Goal: Task Accomplishment & Management: Use online tool/utility

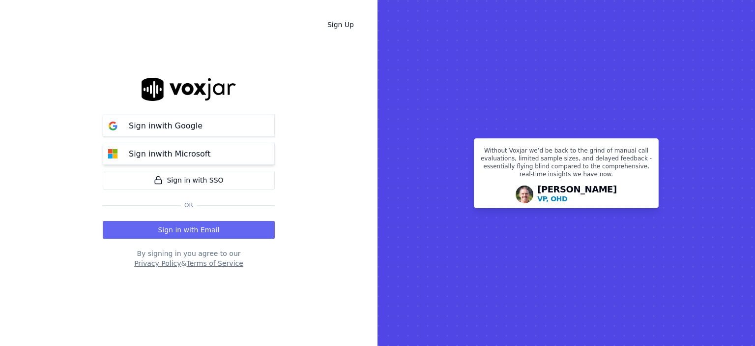
click at [169, 150] on p "Sign in with Microsoft" at bounding box center [170, 154] width 82 height 12
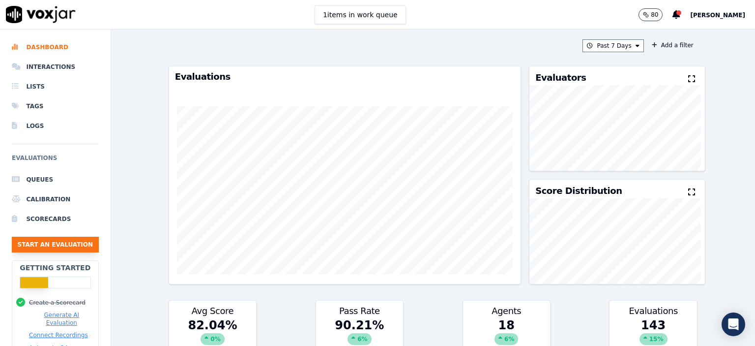
click at [33, 246] on button "Start an Evaluation" at bounding box center [55, 244] width 87 height 16
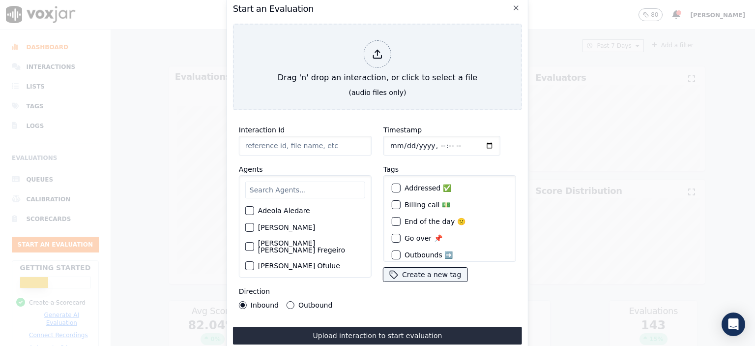
click at [301, 143] on input "Interaction Id" at bounding box center [305, 146] width 133 height 20
type input "356477597"
click at [269, 207] on label "Adeola Aledare" at bounding box center [284, 210] width 52 height 7
click at [275, 188] on input "text" at bounding box center [305, 189] width 120 height 17
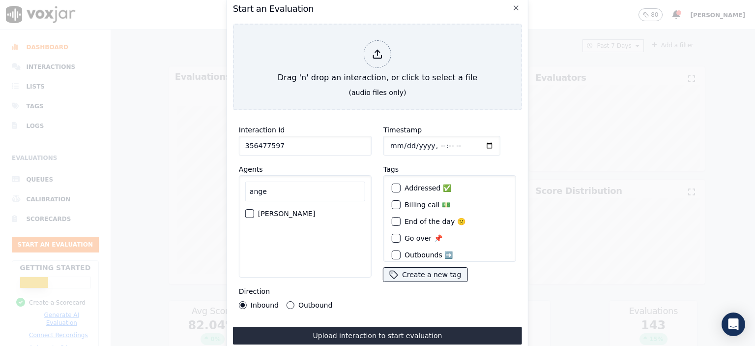
type input "ange"
click at [267, 210] on label "[PERSON_NAME]" at bounding box center [286, 213] width 57 height 7
click at [254, 210] on button "[PERSON_NAME]" at bounding box center [249, 213] width 9 height 9
click at [429, 145] on input "Timestamp" at bounding box center [441, 146] width 117 height 20
type input "[DATE]T07:23"
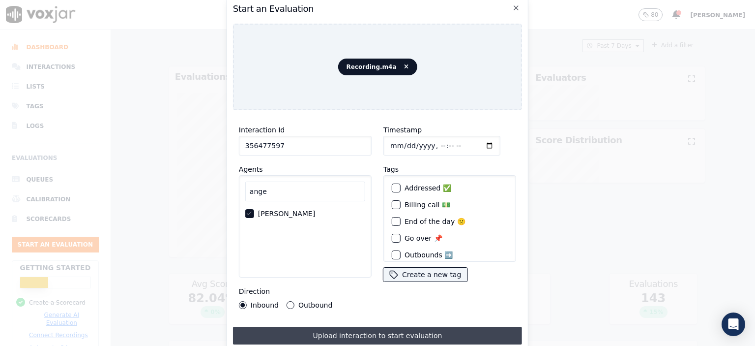
click at [374, 328] on button "Upload interaction to start evaluation" at bounding box center [377, 335] width 289 height 18
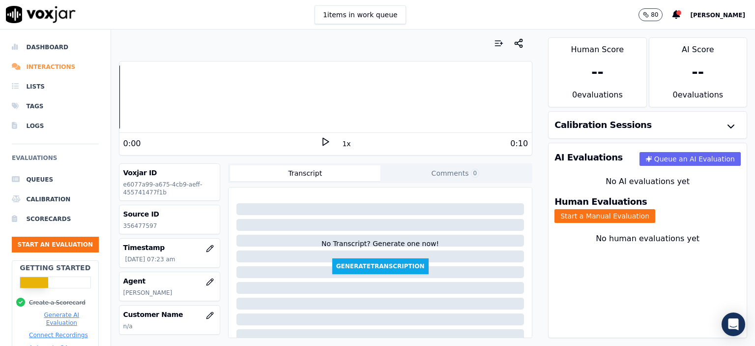
click at [40, 68] on li "Interactions" at bounding box center [55, 67] width 87 height 20
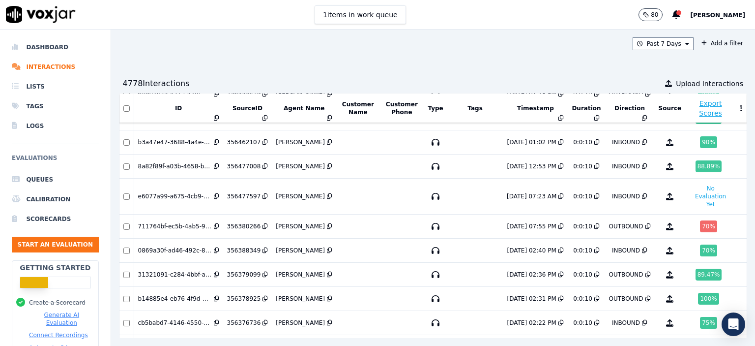
scroll to position [147, 0]
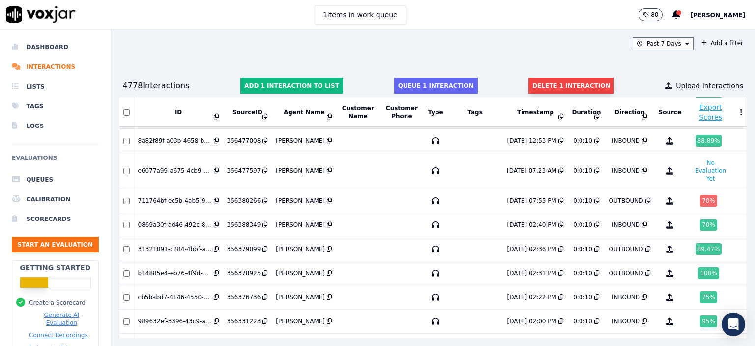
click at [568, 81] on button "Delete 1 interaction" at bounding box center [572, 86] width 86 height 16
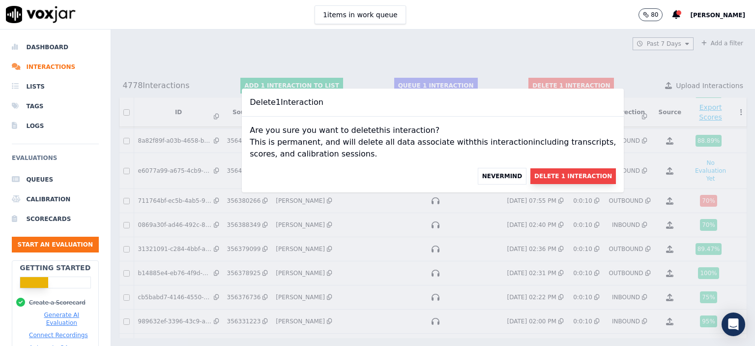
click at [539, 177] on button "Delete 1 Interaction" at bounding box center [574, 176] width 86 height 16
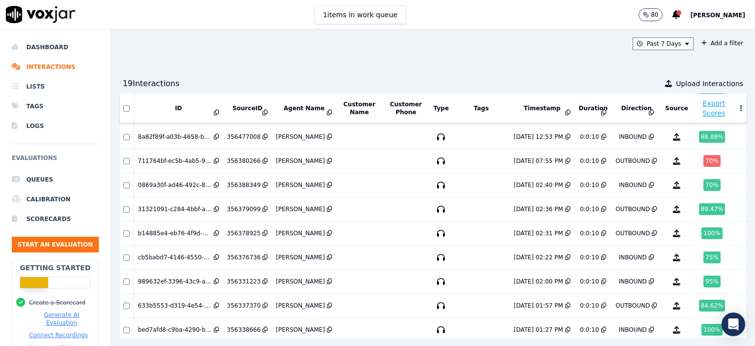
click at [52, 253] on ul "Queues Calibration Scorecards Start an Evaluation" at bounding box center [55, 215] width 87 height 90
click at [58, 247] on button "Start an Evaluation" at bounding box center [55, 244] width 87 height 16
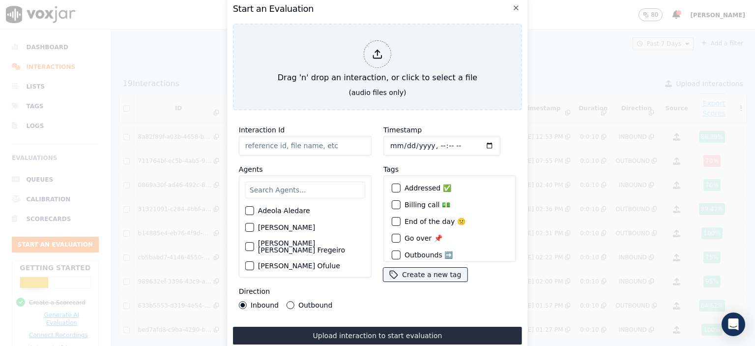
click at [269, 136] on input "Interaction Id" at bounding box center [305, 146] width 133 height 20
paste input "356486841"
type input "356486841"
click at [305, 181] on input "text" at bounding box center [305, 189] width 120 height 17
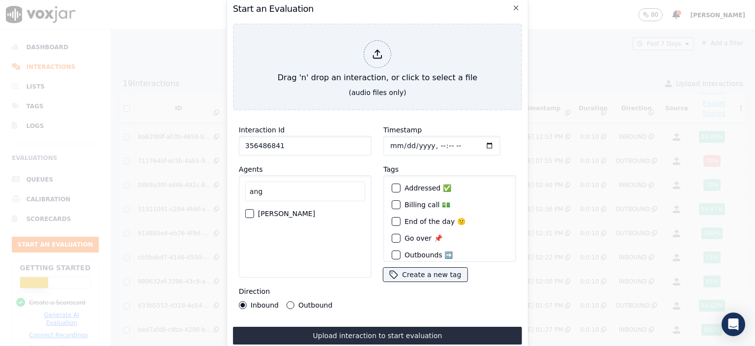
type input "ang"
click at [297, 213] on label "[PERSON_NAME]" at bounding box center [286, 213] width 57 height 7
click at [254, 213] on button "[PERSON_NAME]" at bounding box center [249, 213] width 9 height 9
click at [431, 140] on input "Timestamp" at bounding box center [441, 146] width 117 height 20
type input "[DATE]T08:45"
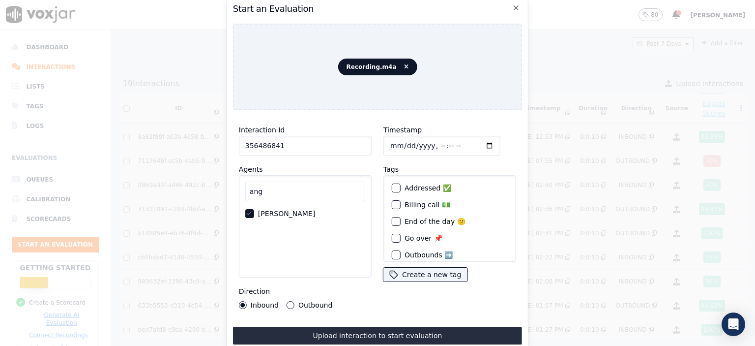
click at [431, 332] on button "Upload interaction to start evaluation" at bounding box center [377, 335] width 289 height 18
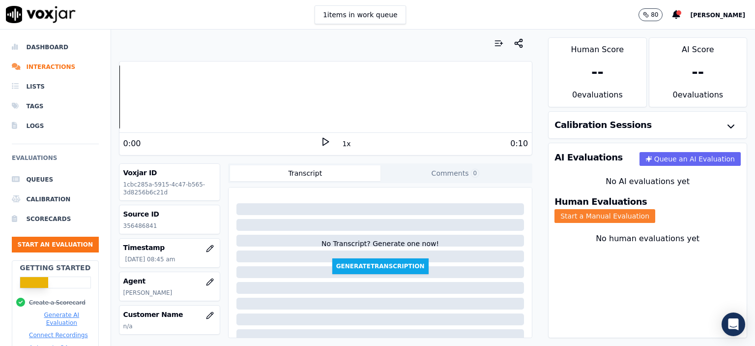
click at [655, 209] on button "Start a Manual Evaluation" at bounding box center [605, 216] width 101 height 14
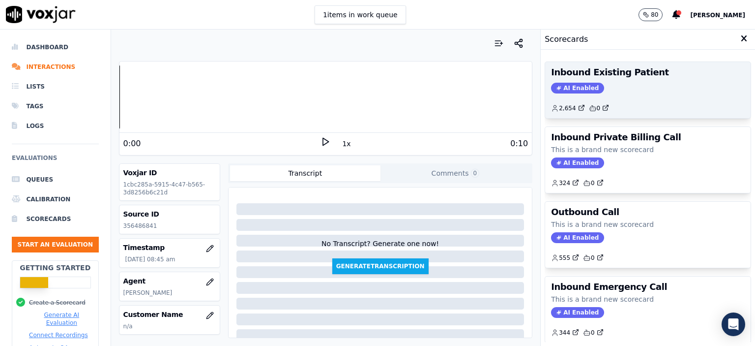
click at [633, 80] on div "Inbound Existing Patient AI Enabled 2,654 0" at bounding box center [648, 90] width 206 height 56
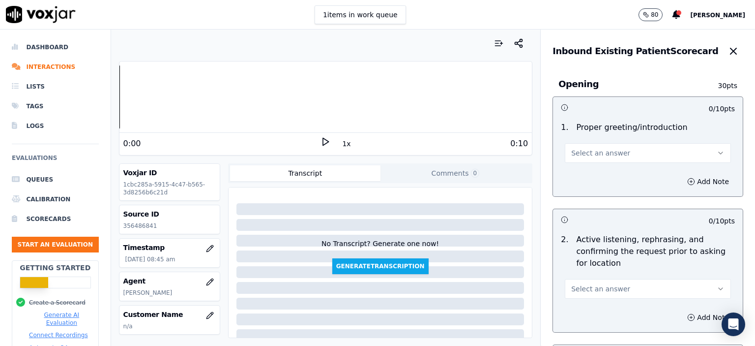
click at [608, 155] on span "Select an answer" at bounding box center [600, 153] width 59 height 10
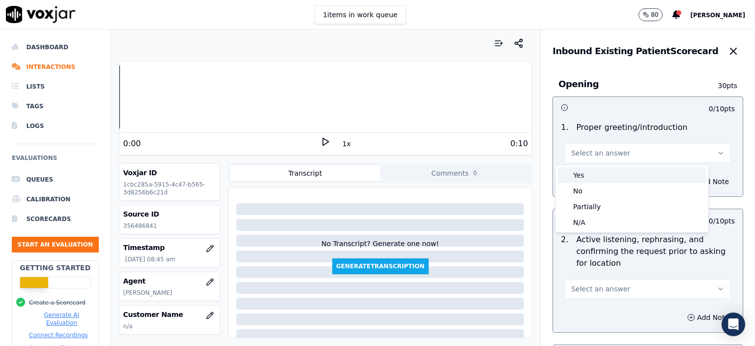
click at [611, 181] on div "Yes" at bounding box center [632, 175] width 149 height 16
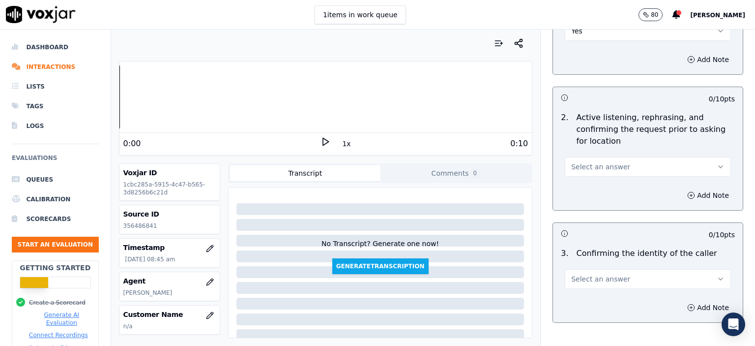
scroll to position [147, 0]
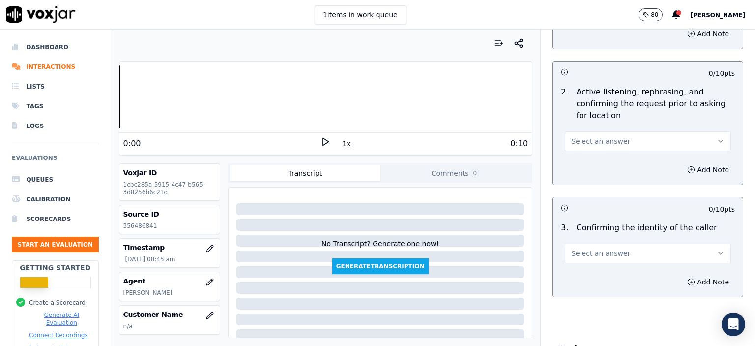
click at [614, 143] on button "Select an answer" at bounding box center [648, 141] width 166 height 20
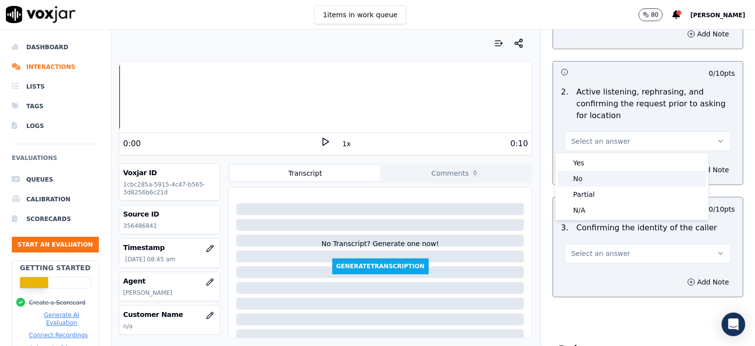
click at [586, 180] on div "No" at bounding box center [632, 179] width 149 height 16
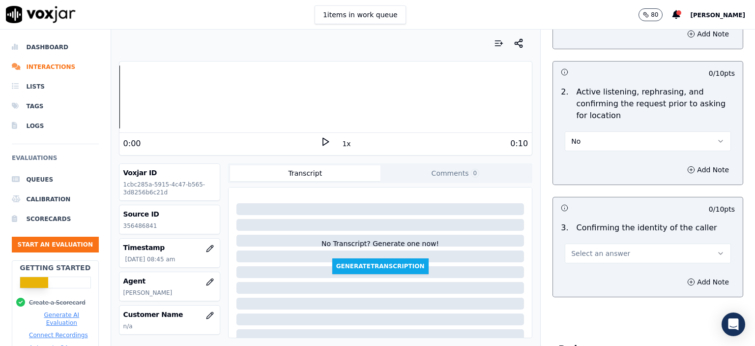
click at [610, 246] on button "Select an answer" at bounding box center [648, 253] width 166 height 20
click at [606, 278] on div "Yes" at bounding box center [632, 275] width 149 height 16
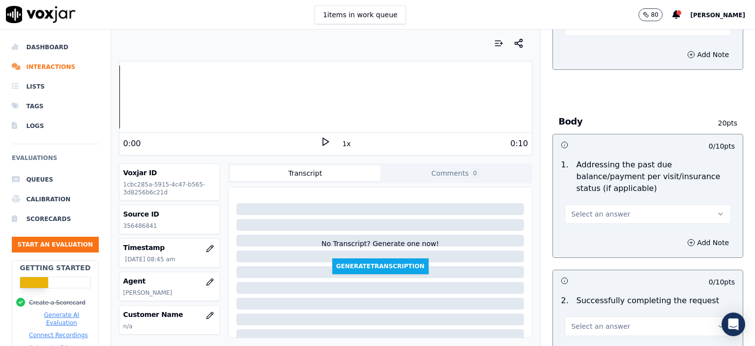
scroll to position [393, 0]
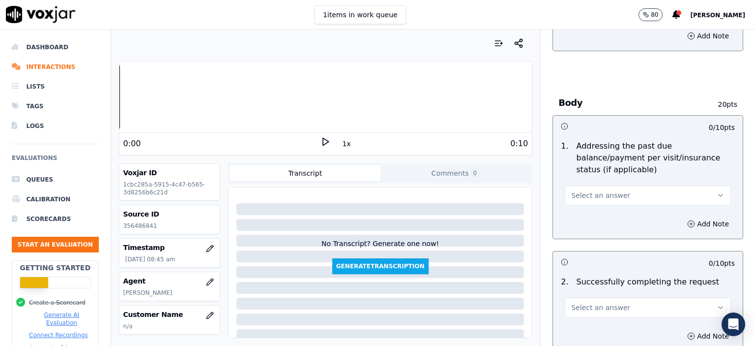
click at [604, 190] on span "Select an answer" at bounding box center [600, 195] width 59 height 10
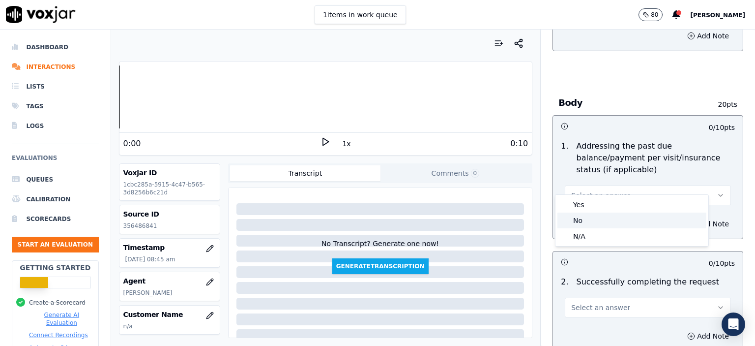
click at [603, 233] on div "N/A" at bounding box center [632, 236] width 149 height 16
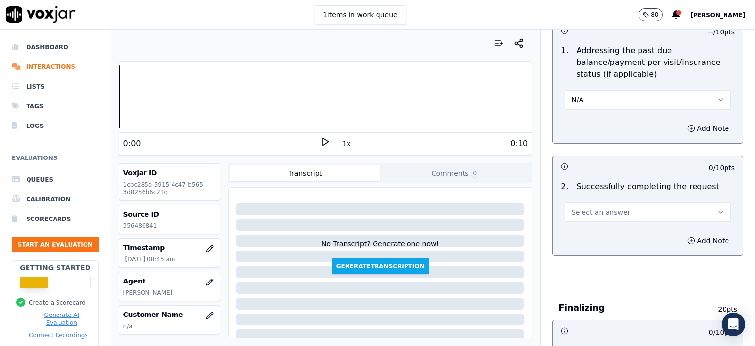
scroll to position [492, 0]
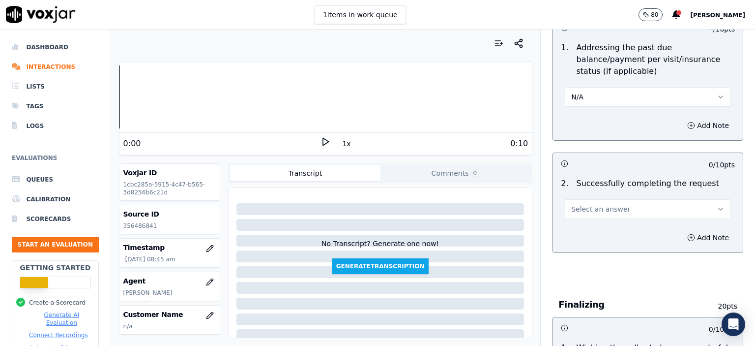
click at [606, 204] on span "Select an answer" at bounding box center [600, 209] width 59 height 10
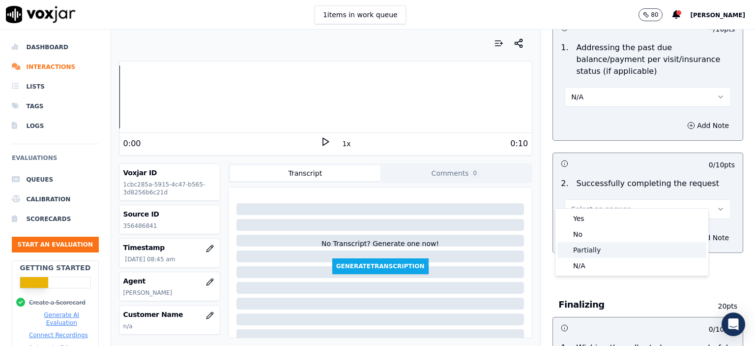
click at [602, 247] on div "Partially" at bounding box center [632, 250] width 149 height 16
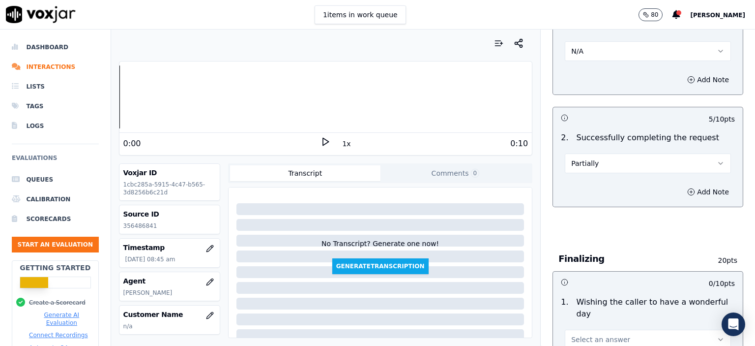
scroll to position [639, 0]
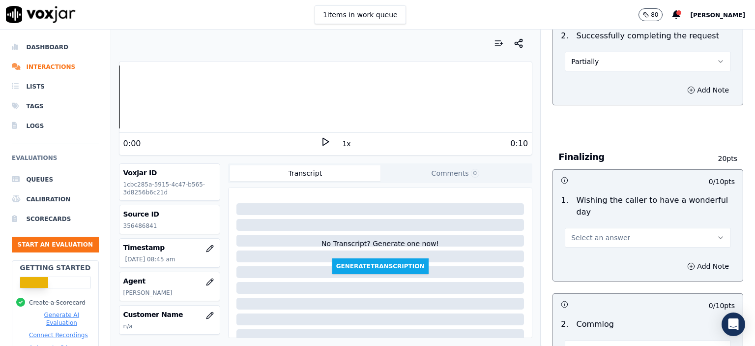
click at [598, 233] on span "Select an answer" at bounding box center [600, 238] width 59 height 10
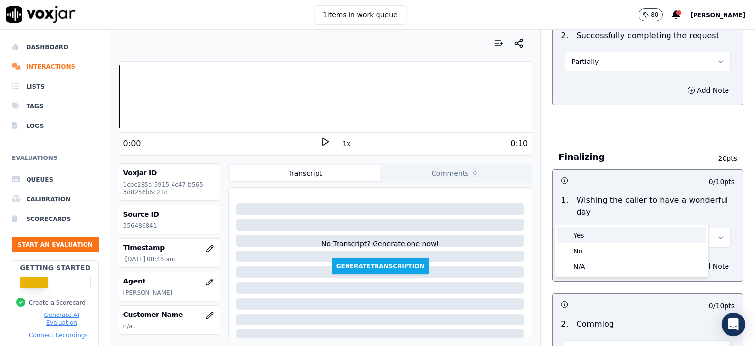
click at [599, 237] on div "Yes" at bounding box center [632, 235] width 149 height 16
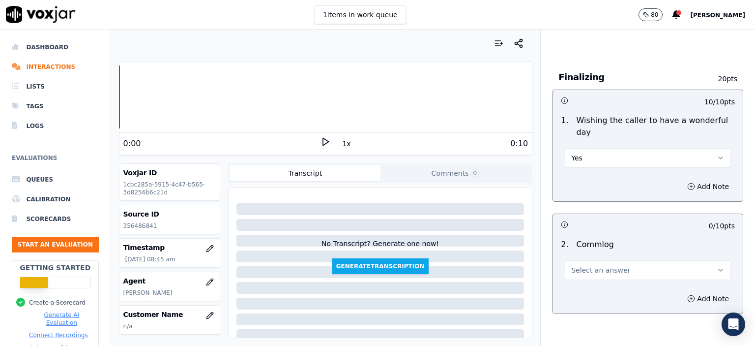
scroll to position [737, 0]
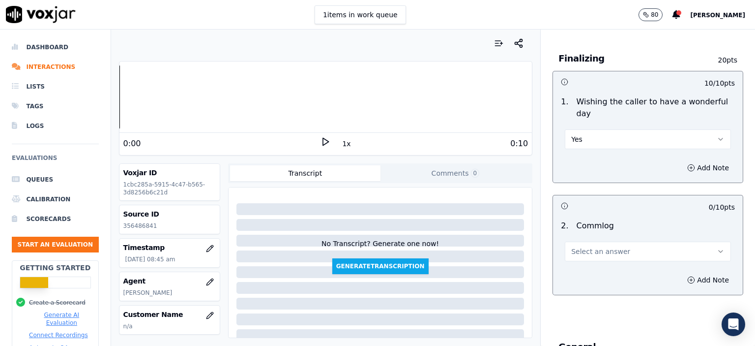
click at [590, 241] on button "Select an answer" at bounding box center [648, 251] width 166 height 20
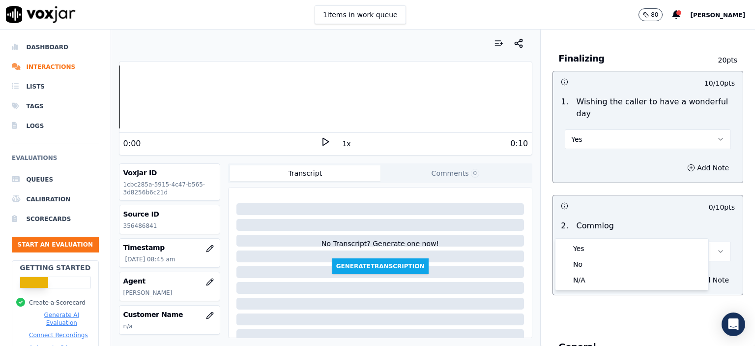
click at [596, 251] on div "Yes" at bounding box center [632, 248] width 149 height 16
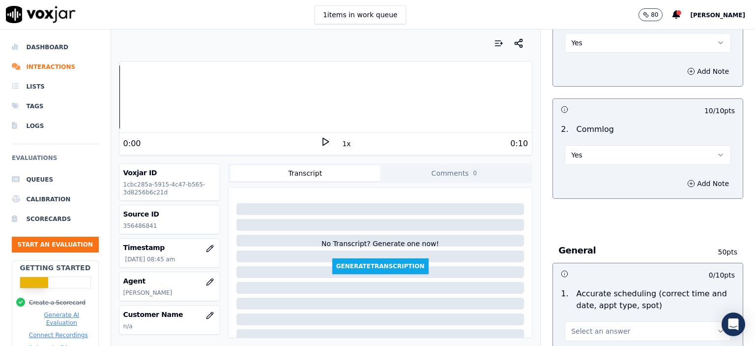
scroll to position [885, 0]
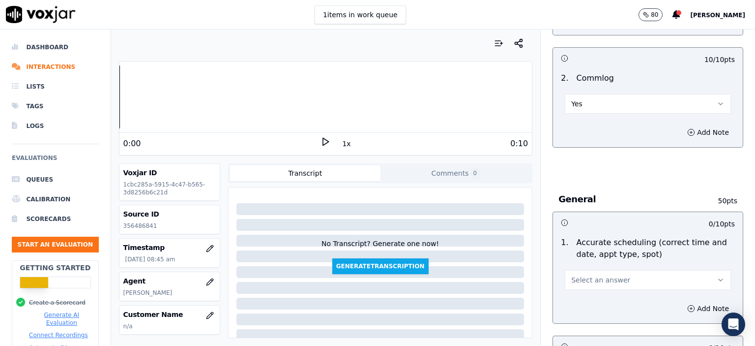
click at [581, 270] on button "Select an answer" at bounding box center [648, 280] width 166 height 20
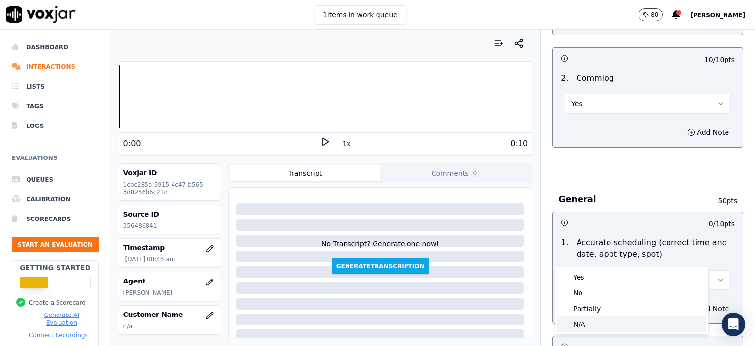
click at [588, 322] on div "N/A" at bounding box center [632, 324] width 149 height 16
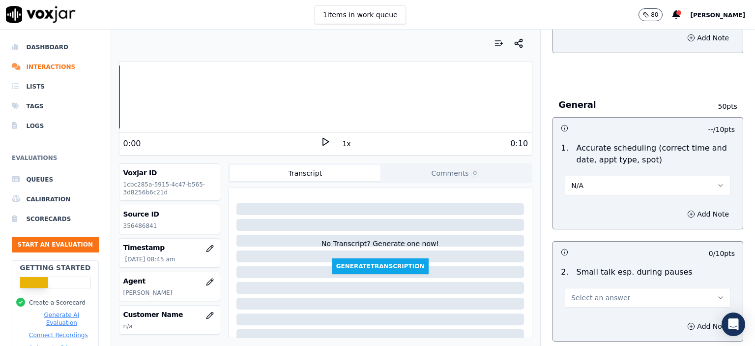
scroll to position [983, 0]
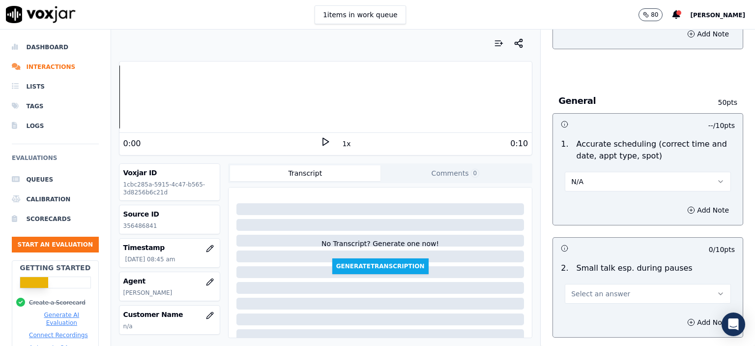
click at [571, 289] on span "Select an answer" at bounding box center [600, 294] width 59 height 10
click at [586, 307] on div "No" at bounding box center [632, 306] width 149 height 16
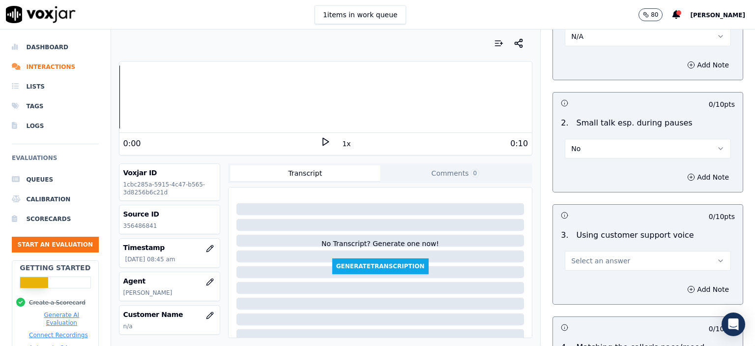
scroll to position [1131, 0]
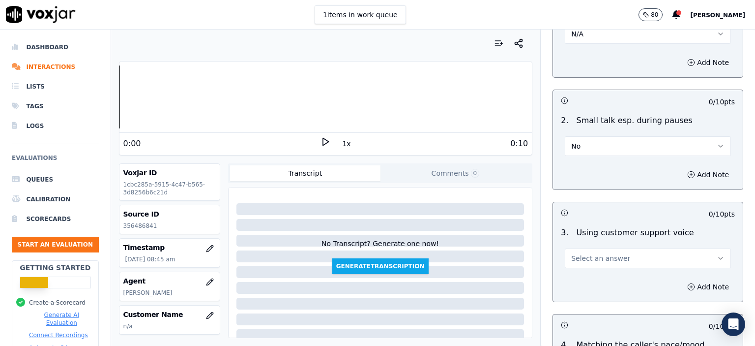
click at [583, 248] on button "Select an answer" at bounding box center [648, 258] width 166 height 20
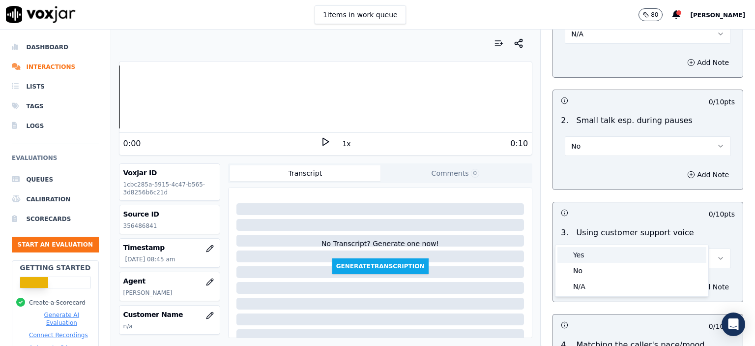
click at [596, 253] on div "Yes" at bounding box center [632, 255] width 149 height 16
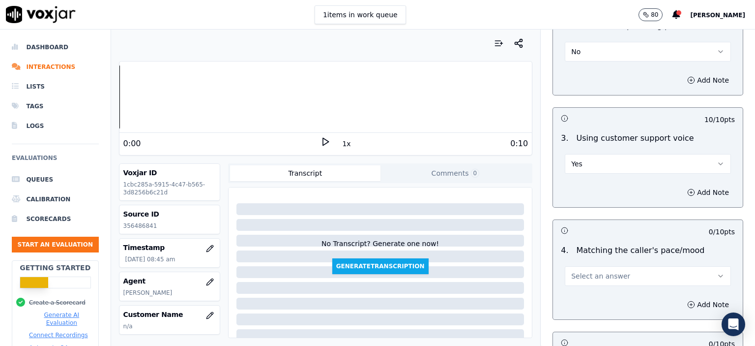
scroll to position [1229, 0]
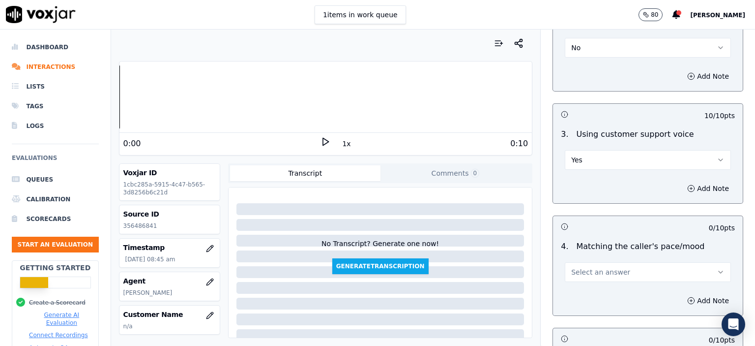
click at [606, 267] on span "Select an answer" at bounding box center [600, 272] width 59 height 10
click at [602, 287] on div "No" at bounding box center [632, 284] width 149 height 16
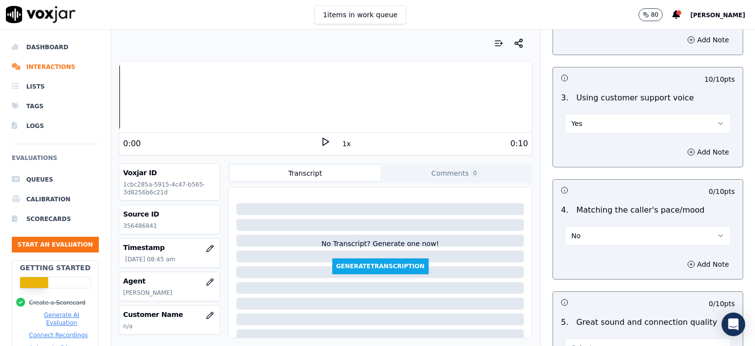
scroll to position [1327, 0]
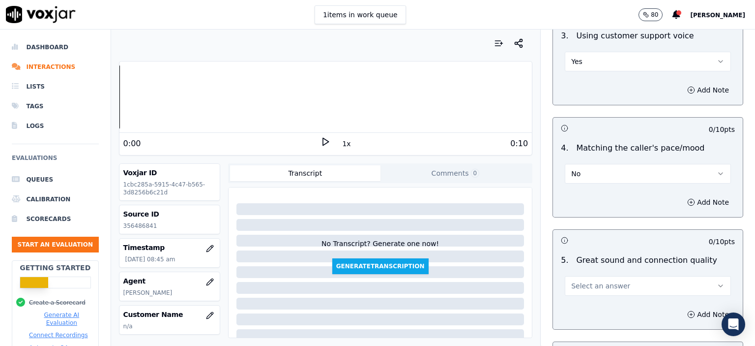
click at [600, 276] on button "Select an answer" at bounding box center [648, 286] width 166 height 20
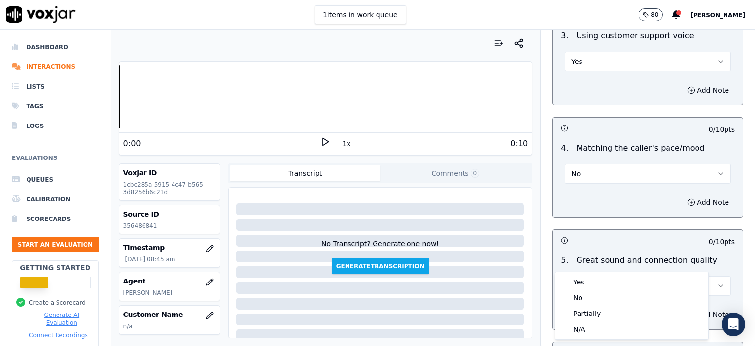
click at [602, 285] on div "Yes" at bounding box center [632, 282] width 149 height 16
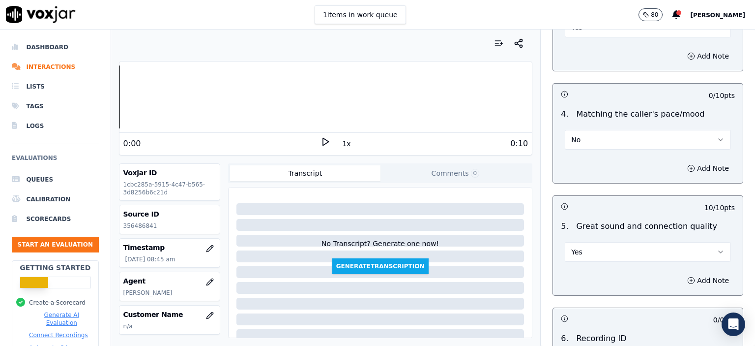
scroll to position [1426, 0]
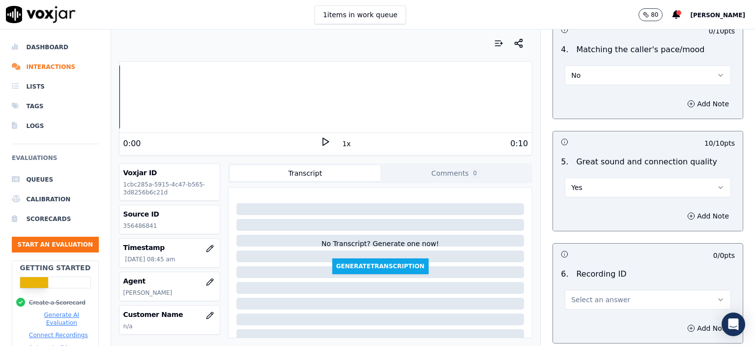
click at [600, 283] on div "6 . Recording ID Select an answer" at bounding box center [648, 288] width 190 height 49
click at [605, 313] on div "Add Note" at bounding box center [648, 327] width 190 height 29
click at [604, 295] on span "Select an answer" at bounding box center [600, 300] width 59 height 10
drag, startPoint x: 605, startPoint y: 306, endPoint x: 574, endPoint y: 198, distance: 112.5
click at [604, 305] on div "N/A" at bounding box center [632, 302] width 149 height 16
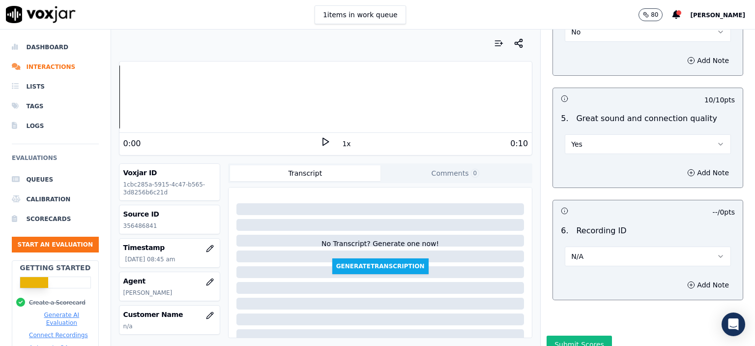
scroll to position [1478, 0]
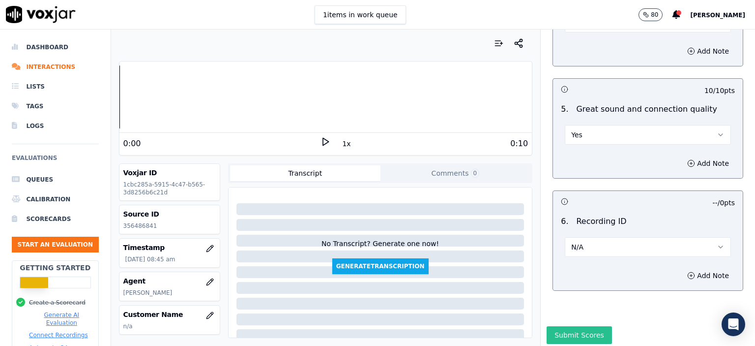
click at [547, 326] on button "Submit Scores" at bounding box center [579, 335] width 65 height 18
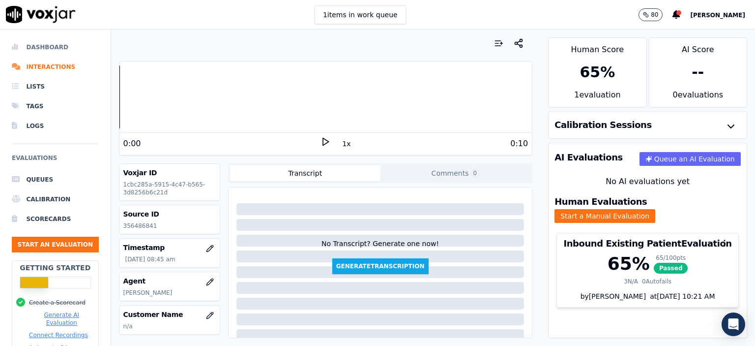
click at [54, 46] on li "Dashboard" at bounding box center [55, 47] width 87 height 20
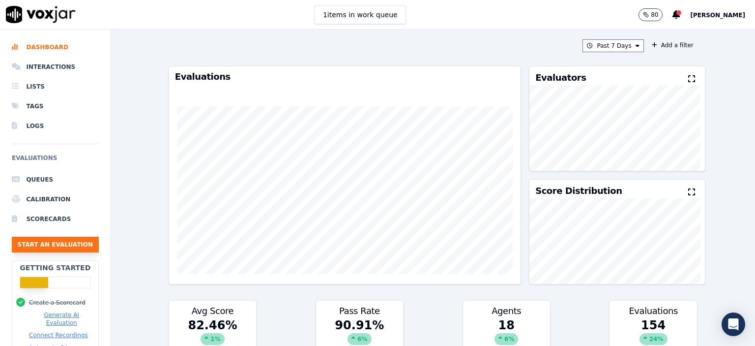
click at [47, 240] on button "Start an Evaluation" at bounding box center [55, 244] width 87 height 16
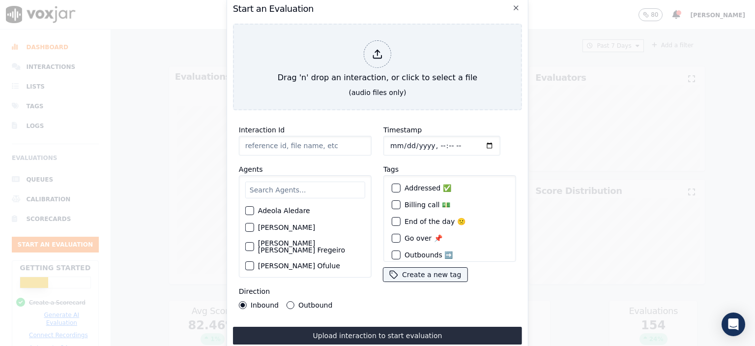
click at [265, 147] on input "Interaction Id" at bounding box center [305, 146] width 133 height 20
paste input "356488440"
type input "356488440"
click at [286, 170] on div "Agents [PERSON_NAME] [PERSON_NAME] [PERSON_NAME] [PERSON_NAME] Fregeiro [PERSON…" at bounding box center [305, 220] width 133 height 114
click at [283, 182] on input "text" at bounding box center [305, 189] width 120 height 17
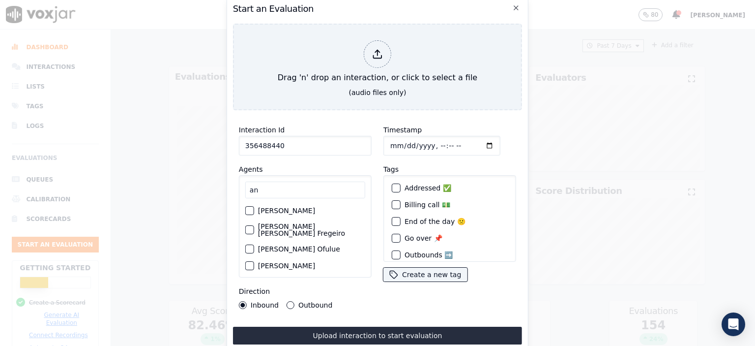
type input "an"
drag, startPoint x: 278, startPoint y: 257, endPoint x: 334, endPoint y: 197, distance: 81.8
click at [279, 262] on label "[PERSON_NAME]" at bounding box center [286, 265] width 57 height 7
click at [254, 261] on button "[PERSON_NAME]" at bounding box center [249, 265] width 9 height 9
click at [430, 142] on input "Timestamp" at bounding box center [441, 146] width 117 height 20
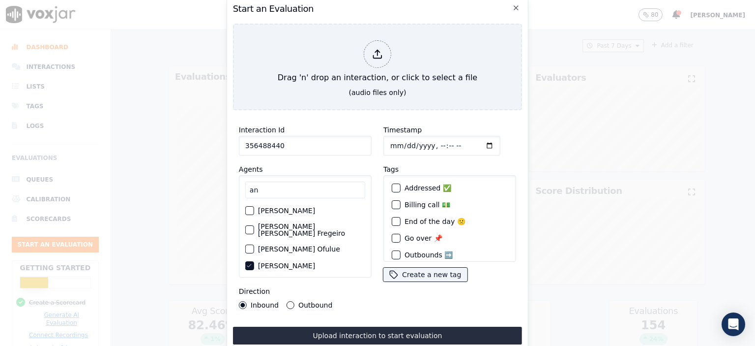
type input "[DATE]T08:54"
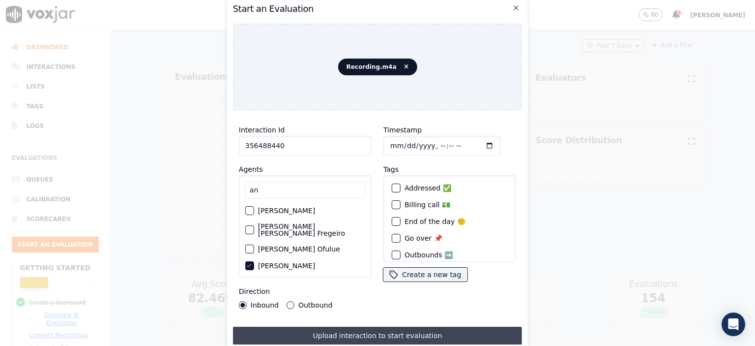
click at [418, 330] on button "Upload interaction to start evaluation" at bounding box center [377, 335] width 289 height 18
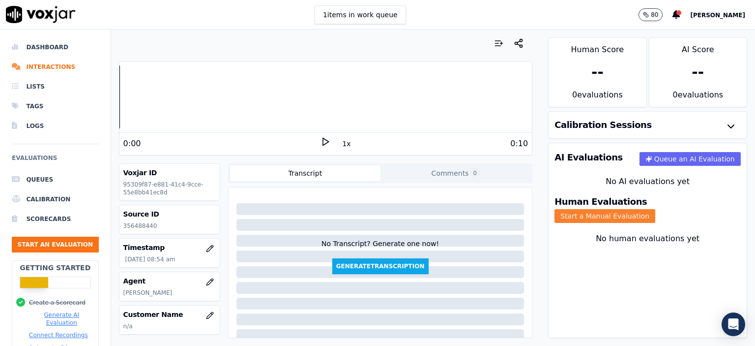
click at [655, 209] on button "Start a Manual Evaluation" at bounding box center [605, 216] width 101 height 14
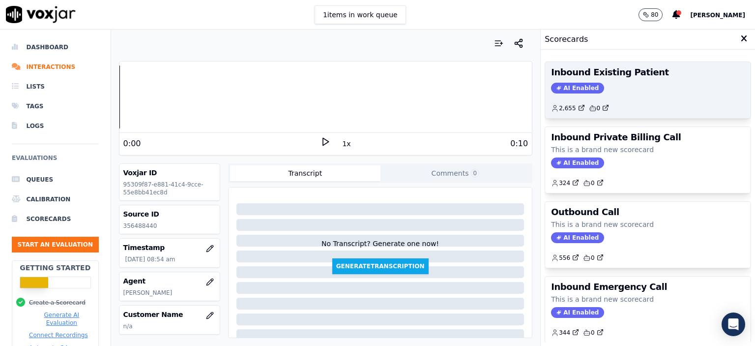
click at [631, 95] on div "Inbound Existing Patient AI Enabled 2,655 0" at bounding box center [648, 90] width 206 height 56
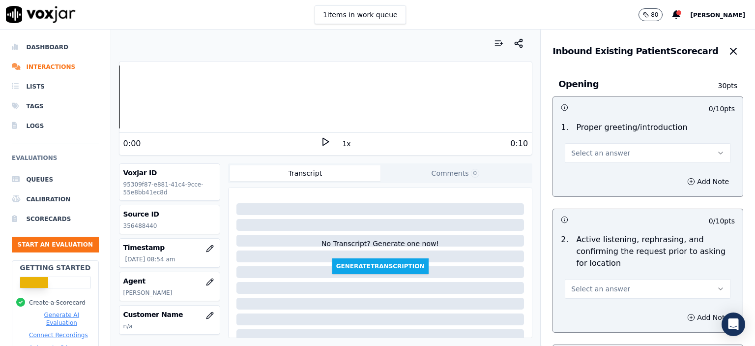
click at [624, 153] on button "Select an answer" at bounding box center [648, 153] width 166 height 20
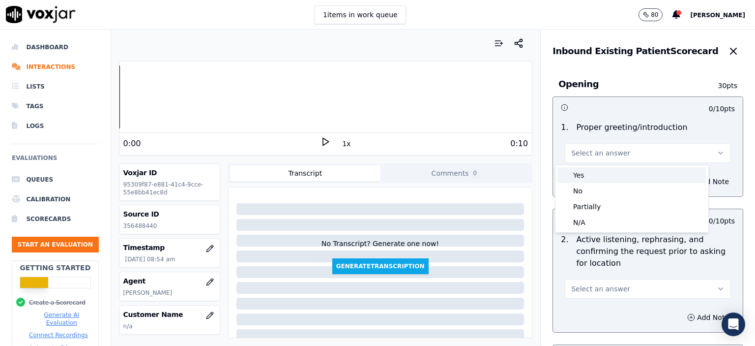
click at [621, 179] on div "Yes" at bounding box center [632, 175] width 149 height 16
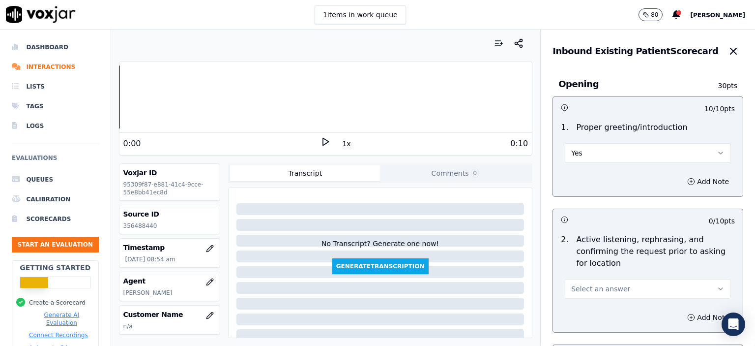
click at [614, 301] on div "2 . Active listening, rephrasing, and confirming the request prior to asking fo…" at bounding box center [648, 266] width 190 height 73
click at [614, 284] on button "Select an answer" at bounding box center [648, 289] width 166 height 20
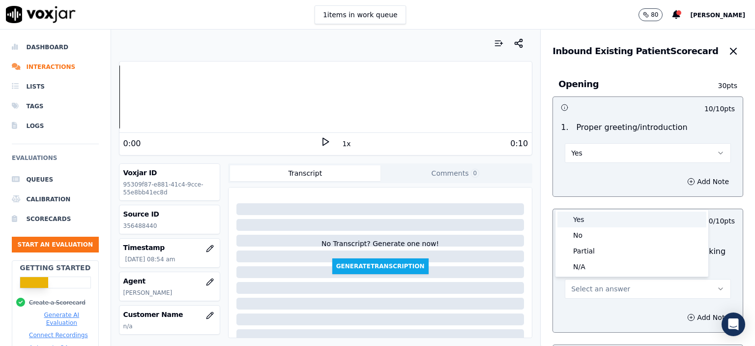
click at [601, 236] on div "No" at bounding box center [632, 235] width 149 height 16
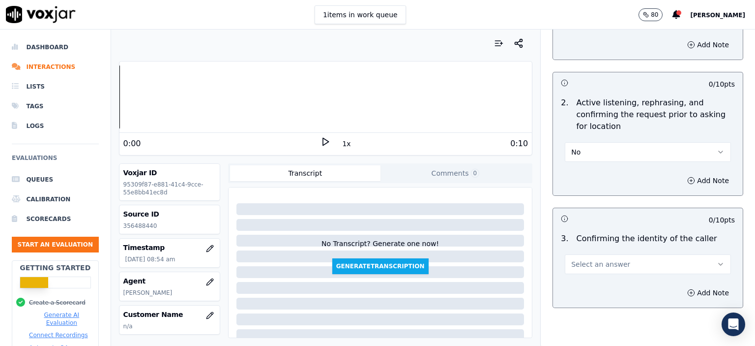
scroll to position [147, 0]
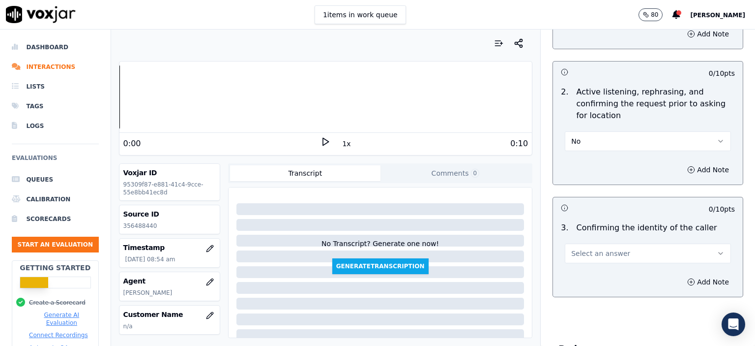
click at [604, 258] on button "Select an answer" at bounding box center [648, 253] width 166 height 20
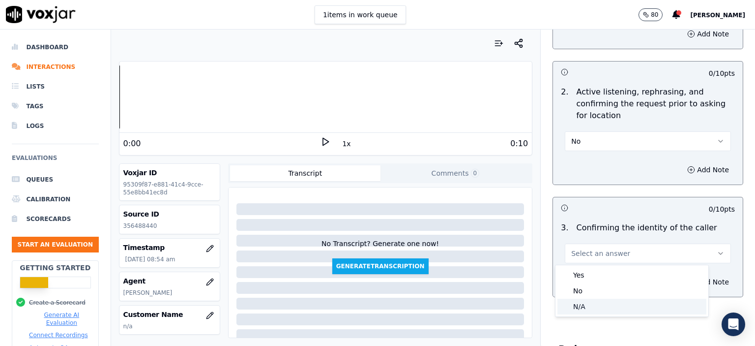
click at [619, 300] on div "N/A" at bounding box center [632, 306] width 149 height 16
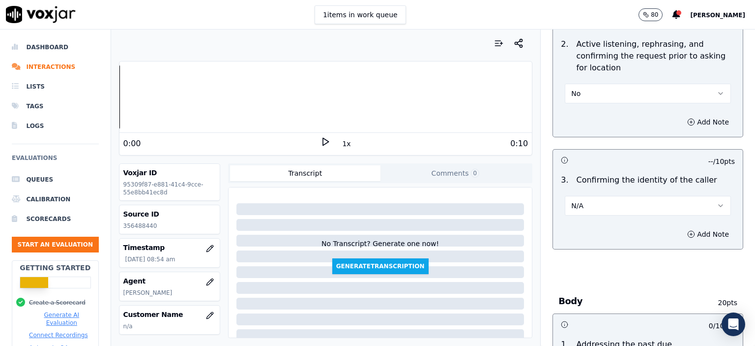
scroll to position [197, 0]
click at [592, 192] on div "N/A" at bounding box center [648, 203] width 166 height 22
click at [590, 207] on button "N/A" at bounding box center [648, 204] width 166 height 20
click at [589, 222] on div "Yes" at bounding box center [632, 226] width 149 height 16
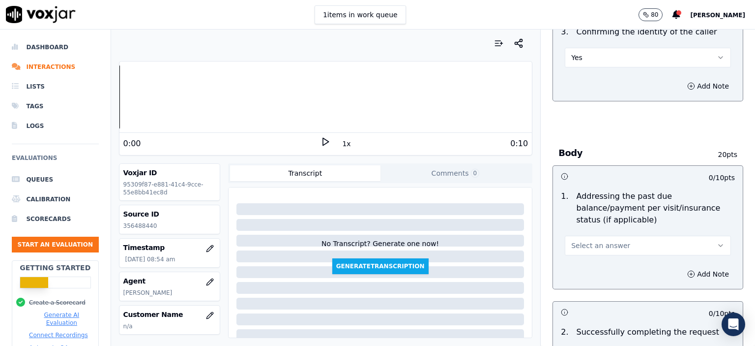
scroll to position [344, 0]
click at [596, 235] on button "Select an answer" at bounding box center [648, 245] width 166 height 20
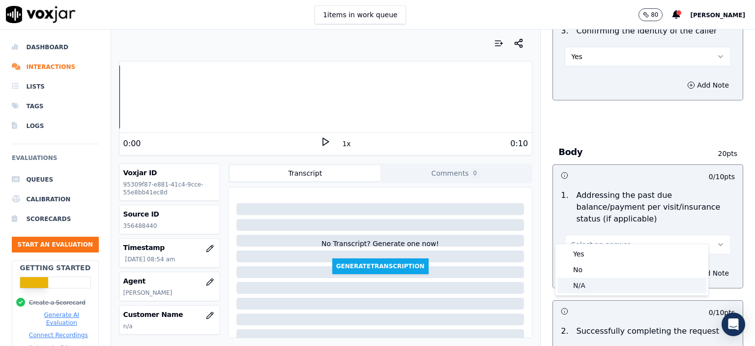
click at [627, 293] on div "N/A" at bounding box center [632, 285] width 149 height 16
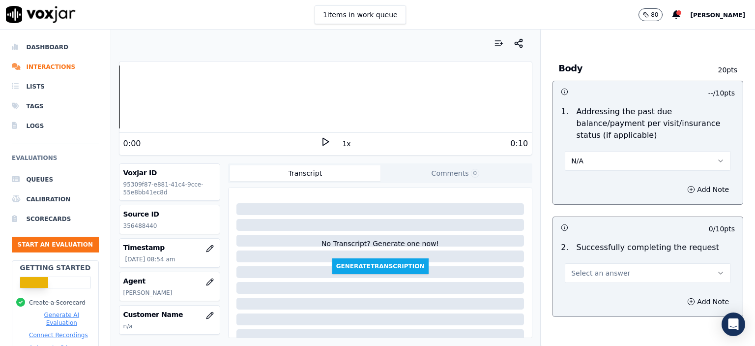
scroll to position [442, 0]
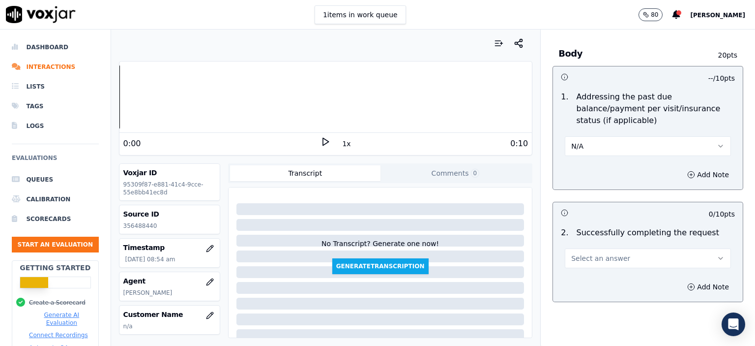
click at [600, 253] on span "Select an answer" at bounding box center [600, 258] width 59 height 10
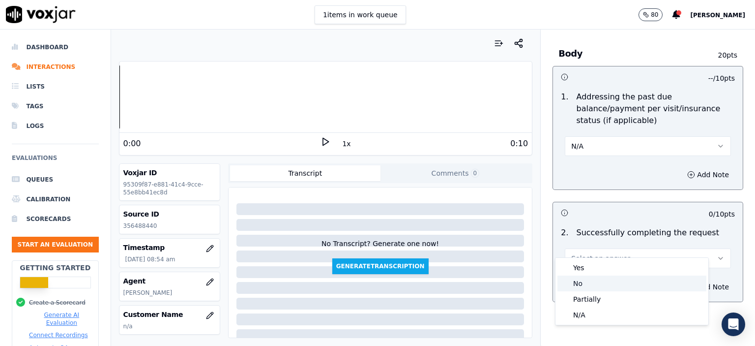
click at [600, 279] on div "No" at bounding box center [632, 283] width 149 height 16
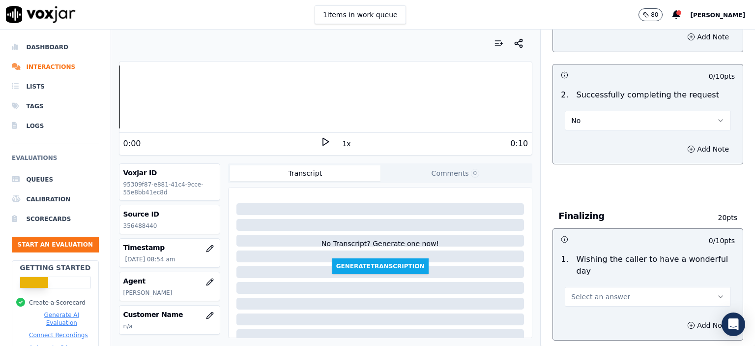
scroll to position [590, 0]
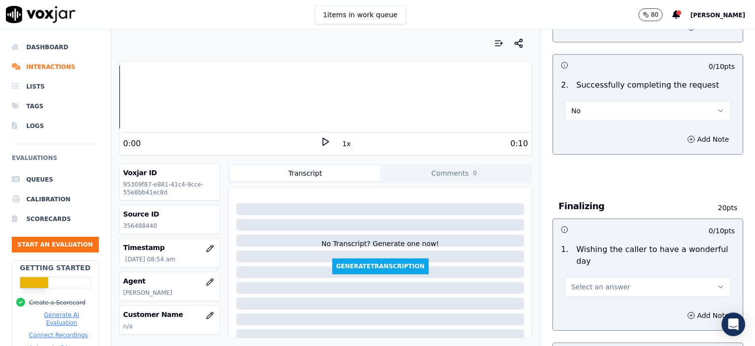
click at [607, 282] on span "Select an answer" at bounding box center [600, 287] width 59 height 10
click at [595, 313] on div "N/A" at bounding box center [632, 316] width 149 height 16
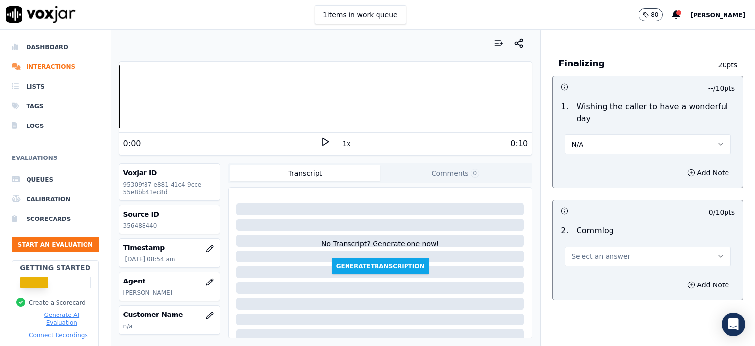
scroll to position [737, 0]
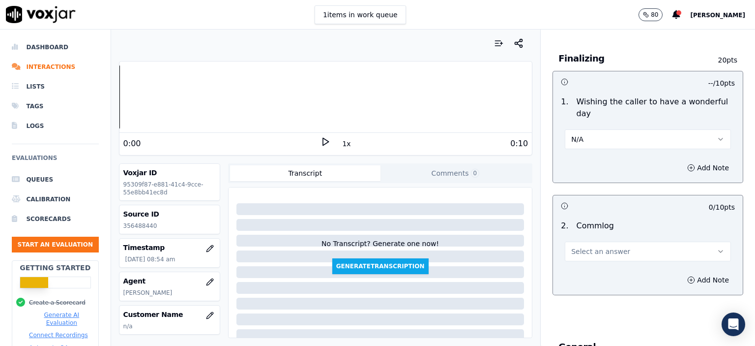
click at [587, 241] on button "Select an answer" at bounding box center [648, 251] width 166 height 20
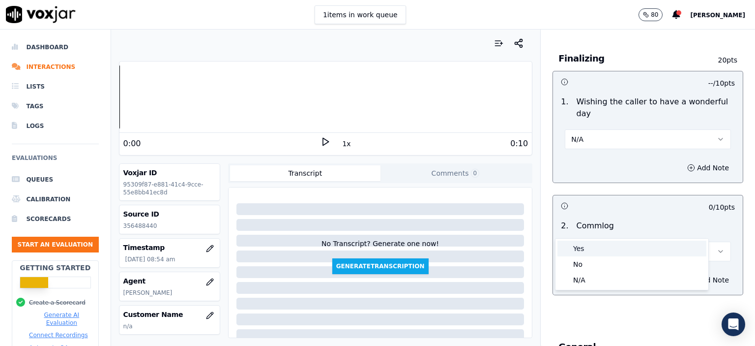
click at [588, 247] on div "Yes" at bounding box center [632, 248] width 149 height 16
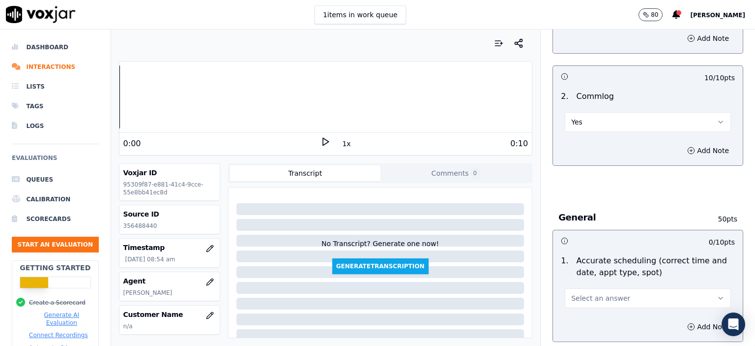
scroll to position [885, 0]
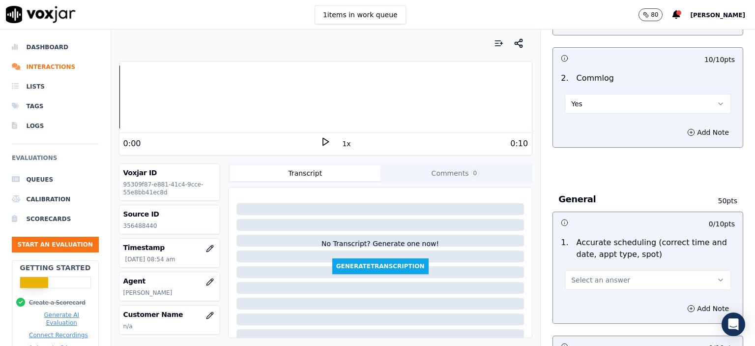
click at [589, 275] on span "Select an answer" at bounding box center [600, 280] width 59 height 10
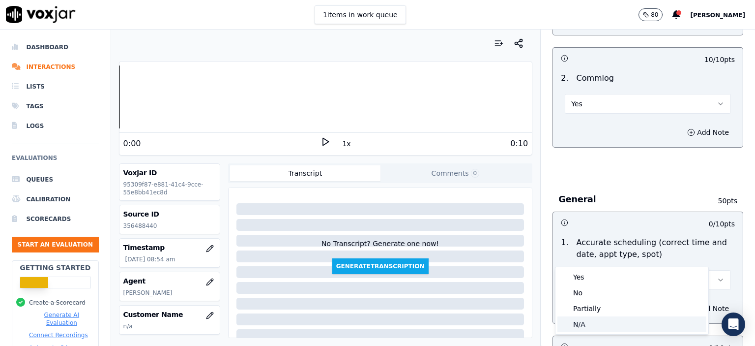
click at [594, 321] on div "N/A" at bounding box center [632, 324] width 149 height 16
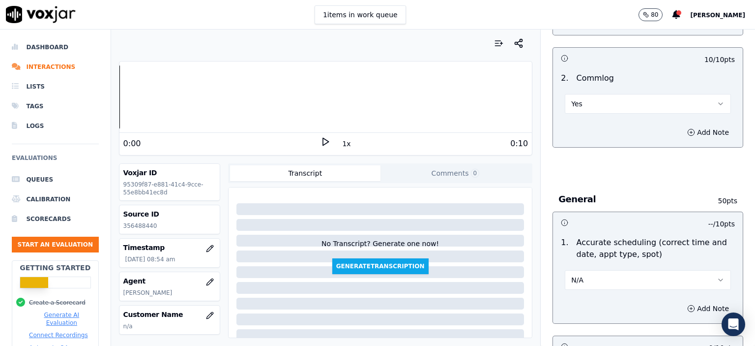
click at [625, 270] on button "N/A" at bounding box center [648, 280] width 166 height 20
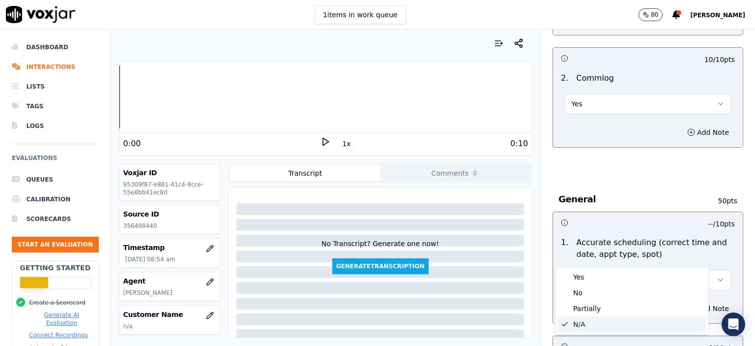
click at [642, 236] on p "Accurate scheduling (correct time and date, appt type, spot)" at bounding box center [655, 248] width 159 height 24
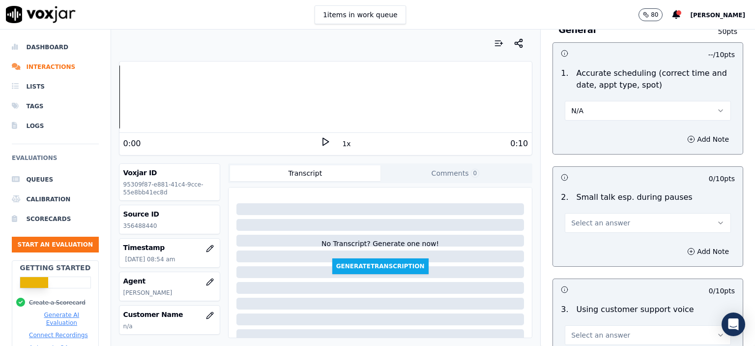
scroll to position [1082, 0]
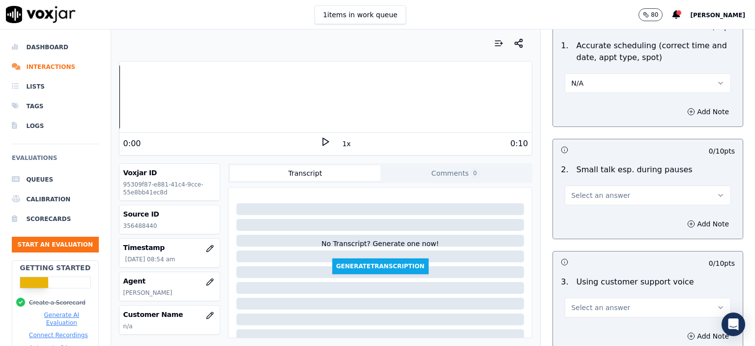
click at [600, 185] on button "Select an answer" at bounding box center [648, 195] width 166 height 20
click at [598, 206] on div "No" at bounding box center [632, 208] width 149 height 16
drag, startPoint x: 574, startPoint y: 289, endPoint x: 575, endPoint y: 294, distance: 5.0
click at [575, 292] on div "3 . Using customer support voice Select an answer" at bounding box center [648, 296] width 190 height 49
click at [585, 302] on span "Select an answer" at bounding box center [600, 307] width 59 height 10
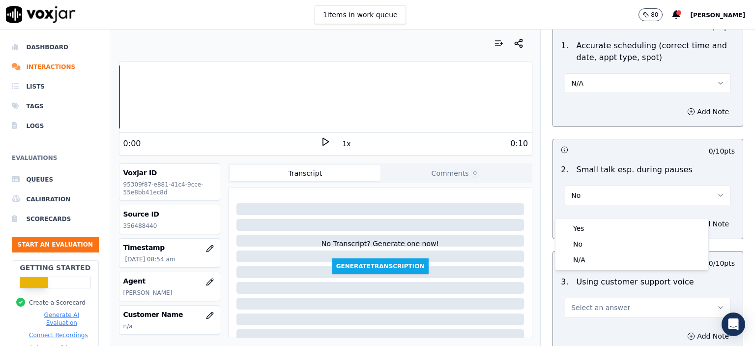
click at [581, 321] on div "Add Note" at bounding box center [648, 335] width 190 height 29
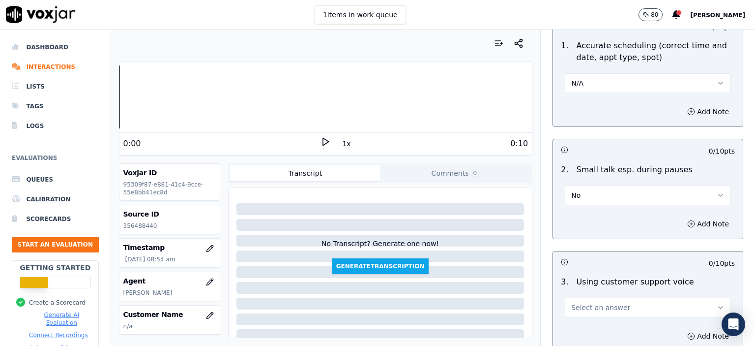
click at [583, 302] on span "Select an answer" at bounding box center [600, 307] width 59 height 10
click at [591, 225] on div "Yes" at bounding box center [632, 228] width 149 height 16
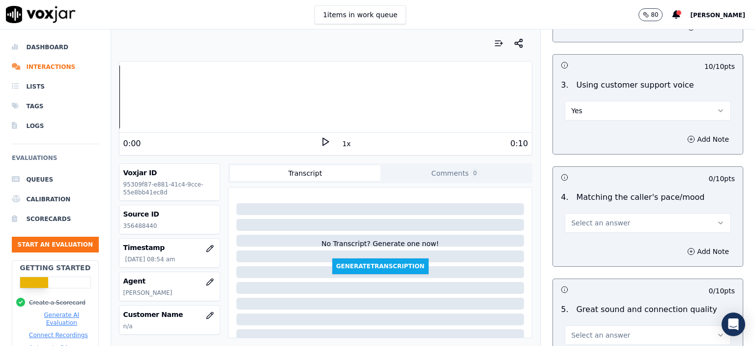
click at [589, 218] on span "Select an answer" at bounding box center [600, 223] width 59 height 10
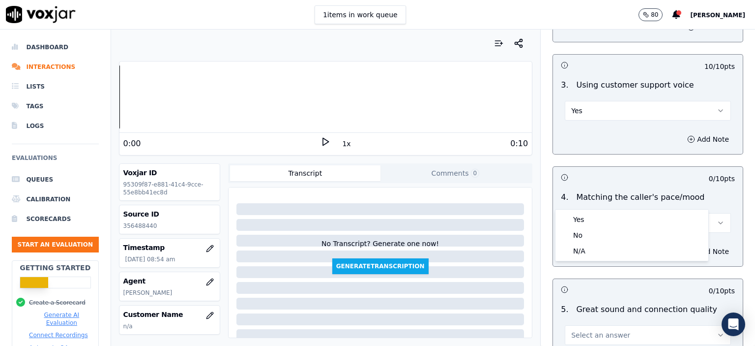
click at [592, 214] on div "Yes" at bounding box center [632, 219] width 149 height 16
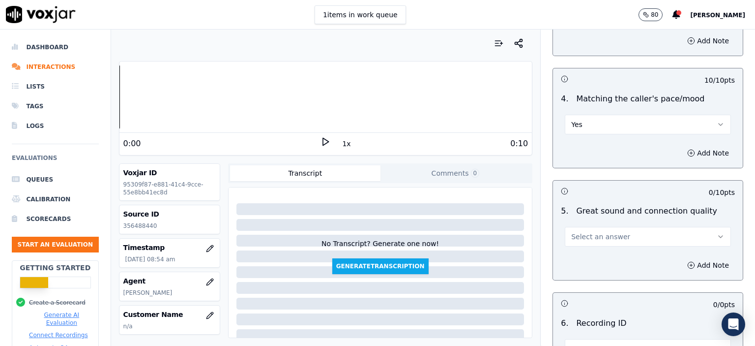
click at [594, 227] on button "Select an answer" at bounding box center [648, 237] width 166 height 20
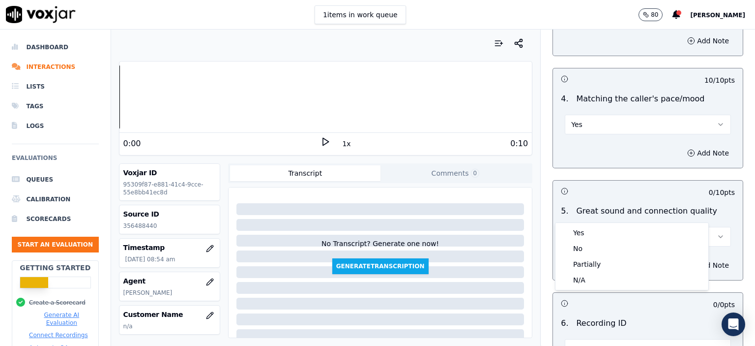
click at [592, 236] on div "Yes" at bounding box center [632, 233] width 149 height 16
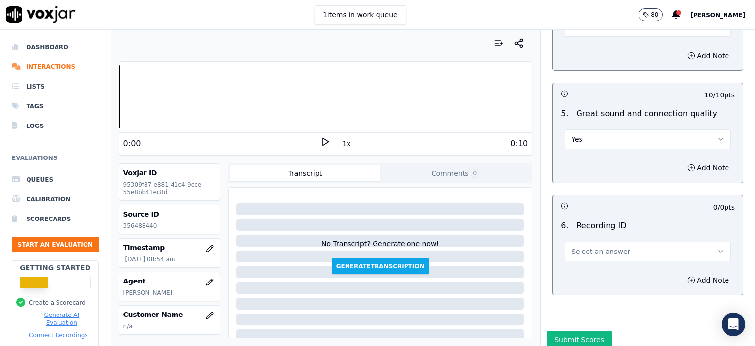
scroll to position [1475, 0]
click at [594, 245] on span "Select an answer" at bounding box center [600, 250] width 59 height 10
click at [597, 248] on div "N/A" at bounding box center [632, 252] width 149 height 16
click at [680, 264] on div "Add Note" at bounding box center [648, 278] width 190 height 29
click at [681, 272] on button "Add Note" at bounding box center [708, 279] width 54 height 14
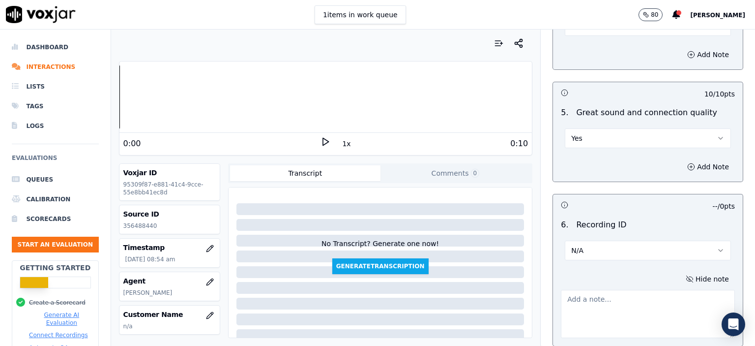
click at [151, 224] on p "356488440" at bounding box center [169, 226] width 92 height 8
click at [150, 225] on p "356488440" at bounding box center [169, 226] width 92 height 8
click at [144, 226] on p "356488440" at bounding box center [169, 226] width 92 height 8
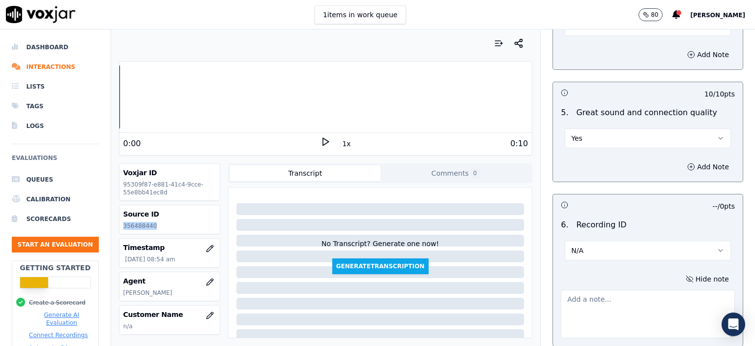
copy p "356488440"
click at [625, 290] on textarea at bounding box center [648, 314] width 174 height 48
paste textarea "356488440"
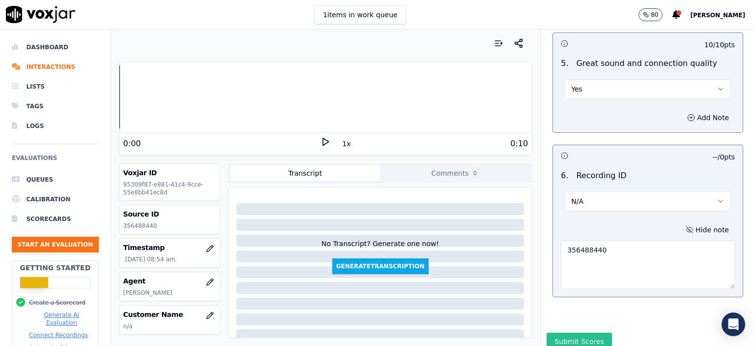
scroll to position [1530, 0]
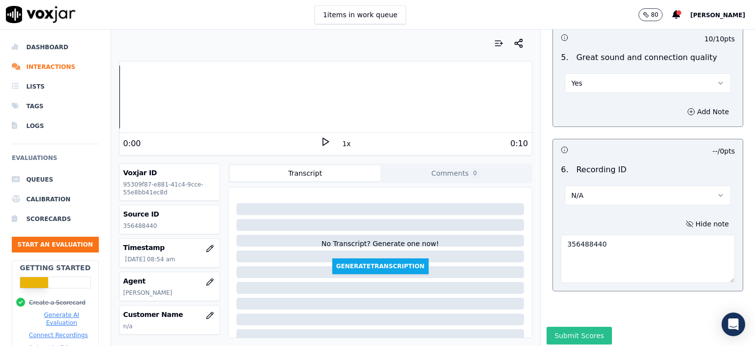
type textarea "356488440"
click at [571, 326] on button "Submit Scores" at bounding box center [579, 335] width 65 height 18
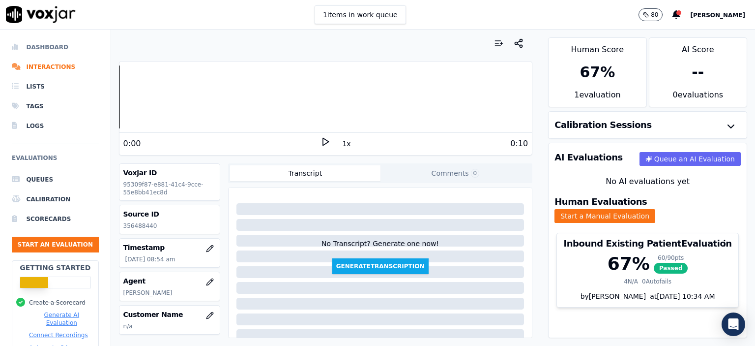
click at [47, 41] on li "Dashboard" at bounding box center [55, 47] width 87 height 20
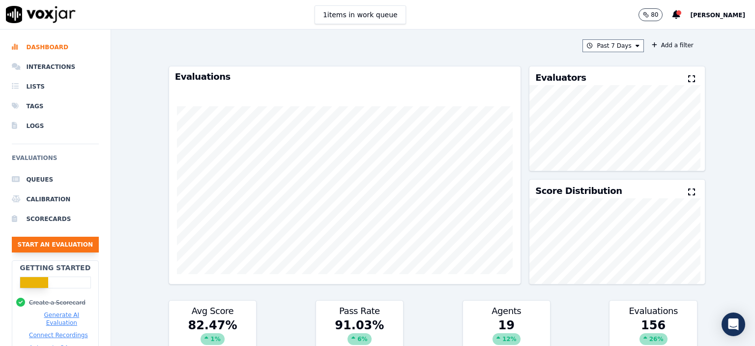
click at [45, 248] on button "Start an Evaluation" at bounding box center [55, 244] width 87 height 16
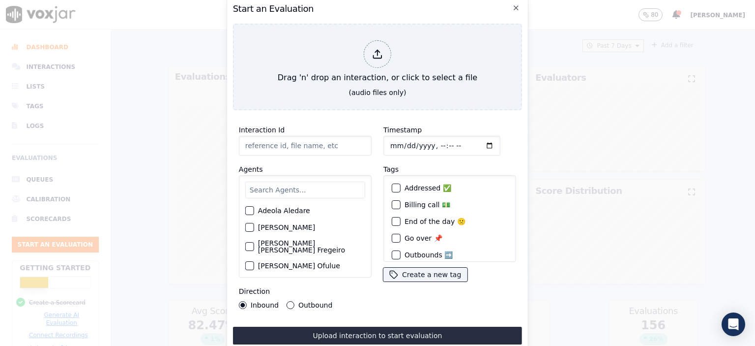
click at [269, 181] on input "text" at bounding box center [305, 189] width 120 height 17
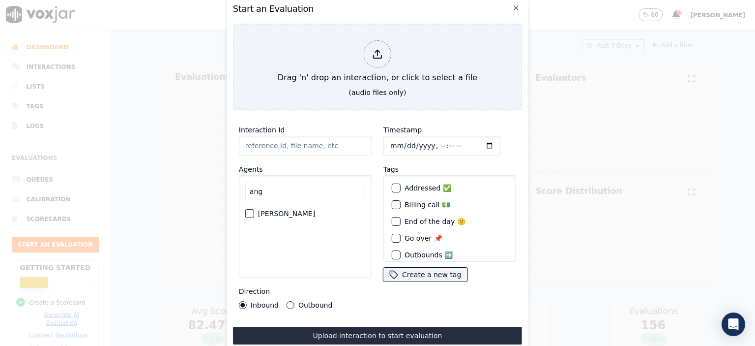
type input "ang"
click at [269, 210] on label "[PERSON_NAME]" at bounding box center [286, 213] width 57 height 7
click at [254, 209] on button "[PERSON_NAME]" at bounding box center [249, 213] width 9 height 9
click at [290, 142] on input "Interaction Id" at bounding box center [305, 146] width 133 height 20
paste input "356488440"
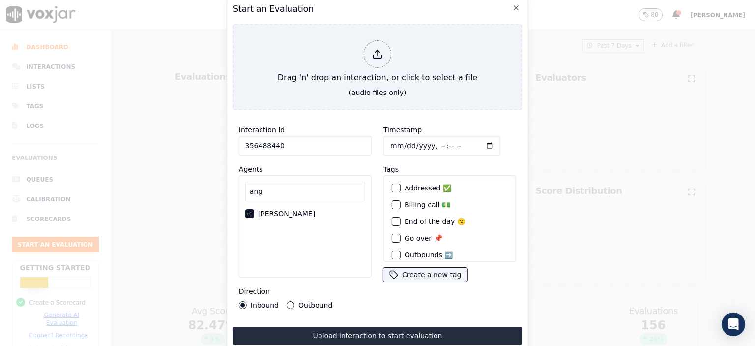
type input "356488440"
click at [426, 144] on input "Timestamp" at bounding box center [441, 146] width 117 height 20
type input "[DATE]T08:54"
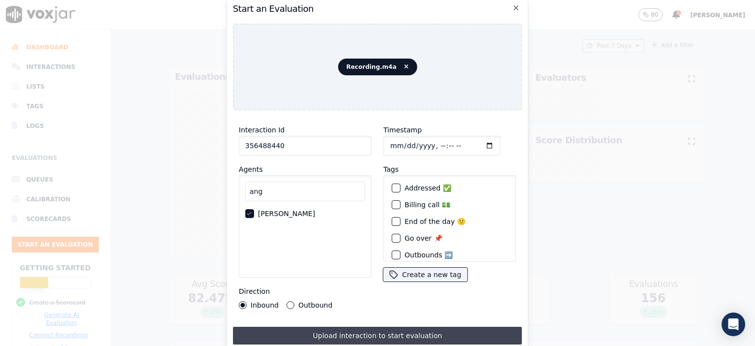
click at [431, 332] on button "Upload interaction to start evaluation" at bounding box center [377, 335] width 289 height 18
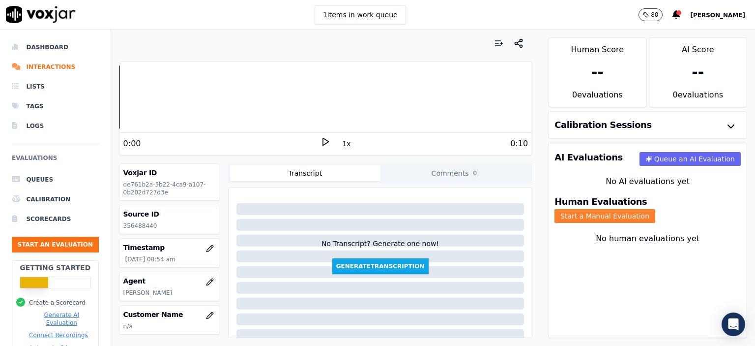
click at [645, 209] on button "Start a Manual Evaluation" at bounding box center [605, 216] width 101 height 14
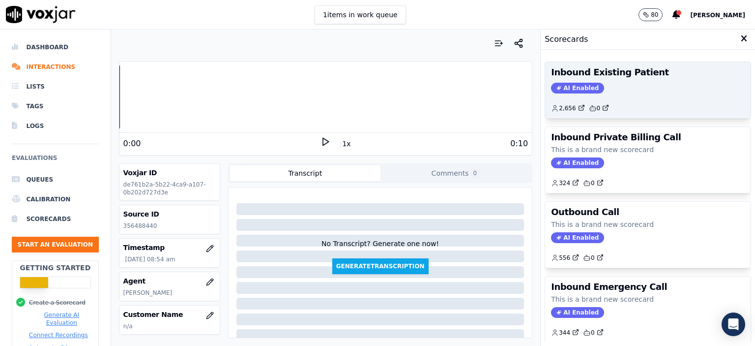
click at [624, 93] on div "Inbound Existing Patient AI Enabled 2,656 0" at bounding box center [648, 90] width 206 height 56
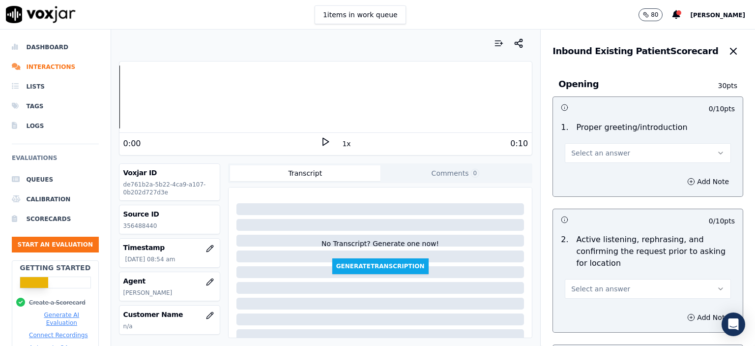
click at [618, 148] on button "Select an answer" at bounding box center [648, 153] width 166 height 20
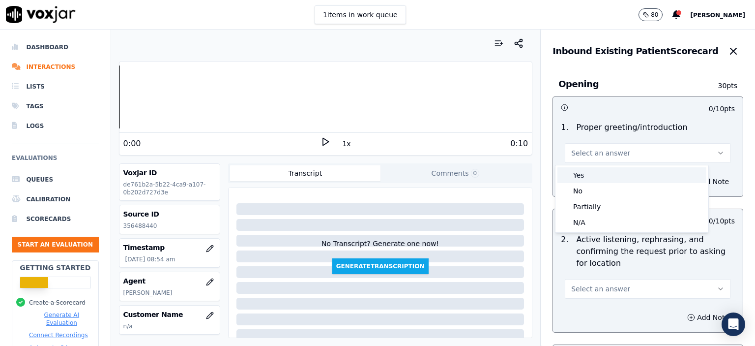
click at [614, 175] on div "Yes" at bounding box center [632, 175] width 149 height 16
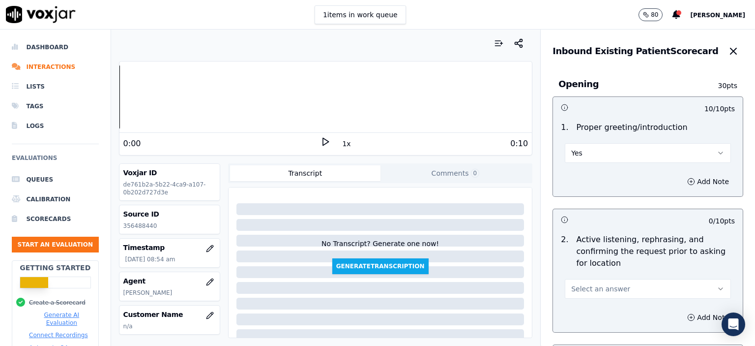
click at [605, 293] on span "Select an answer" at bounding box center [600, 289] width 59 height 10
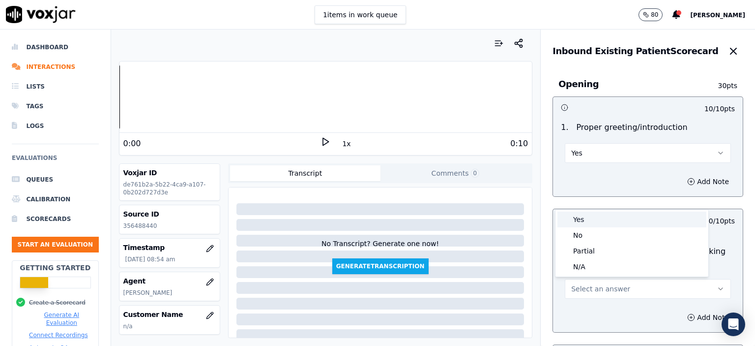
click at [594, 222] on div "Yes" at bounding box center [632, 219] width 149 height 16
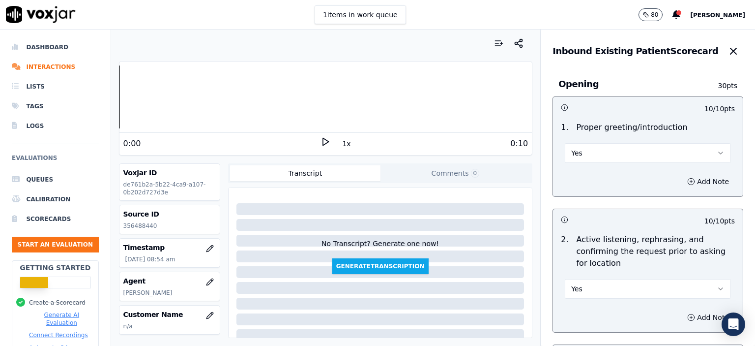
click at [590, 293] on button "Yes" at bounding box center [648, 289] width 166 height 20
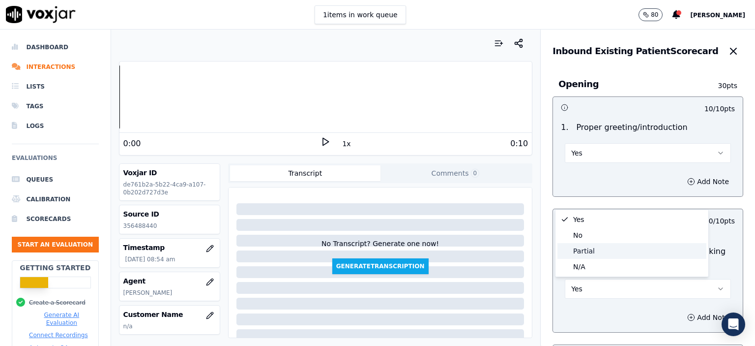
click at [593, 251] on div "Partial" at bounding box center [632, 251] width 149 height 16
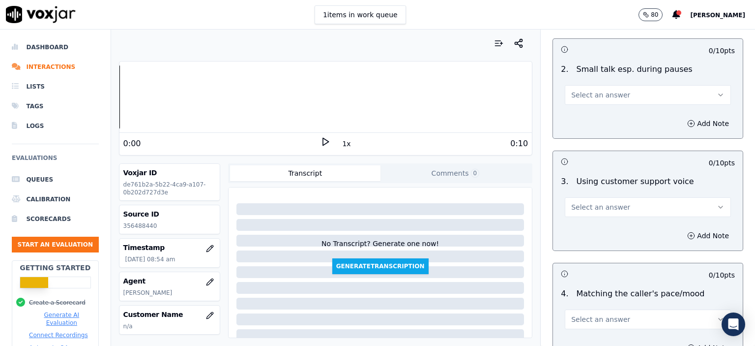
scroll to position [1478, 0]
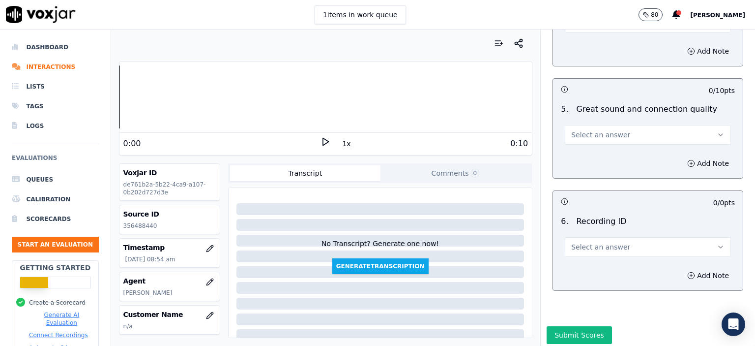
click at [633, 125] on button "Select an answer" at bounding box center [648, 135] width 166 height 20
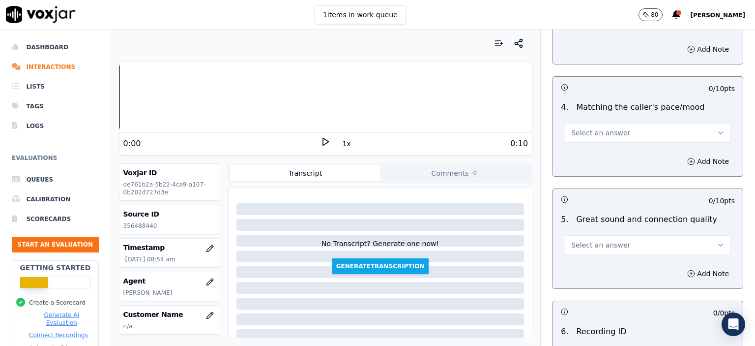
scroll to position [1331, 0]
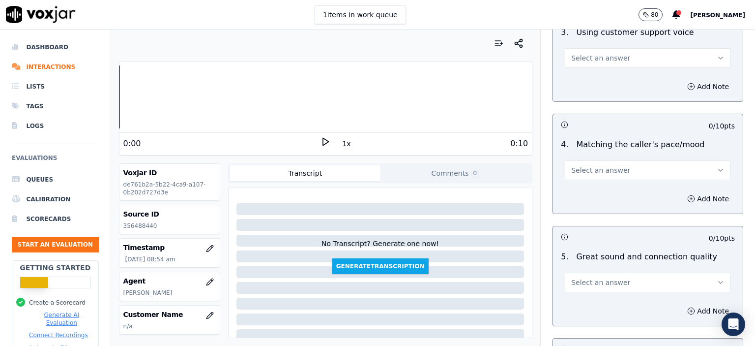
click at [621, 160] on button "Select an answer" at bounding box center [648, 170] width 166 height 20
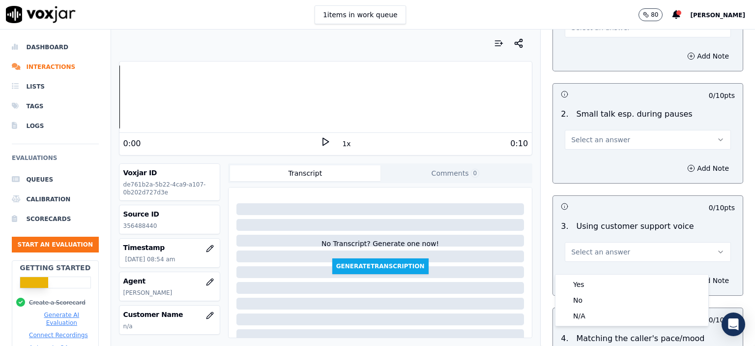
scroll to position [1134, 0]
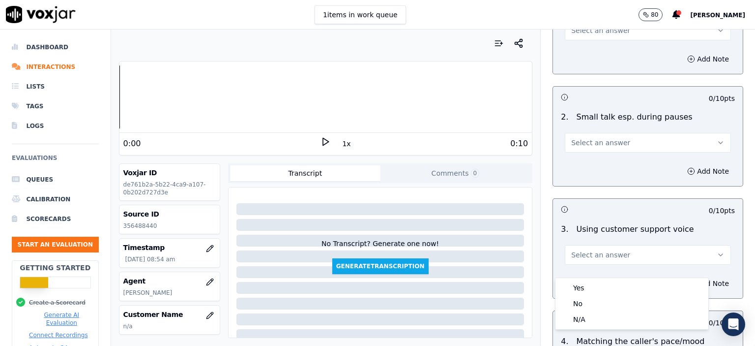
click at [615, 133] on button "Select an answer" at bounding box center [648, 143] width 166 height 20
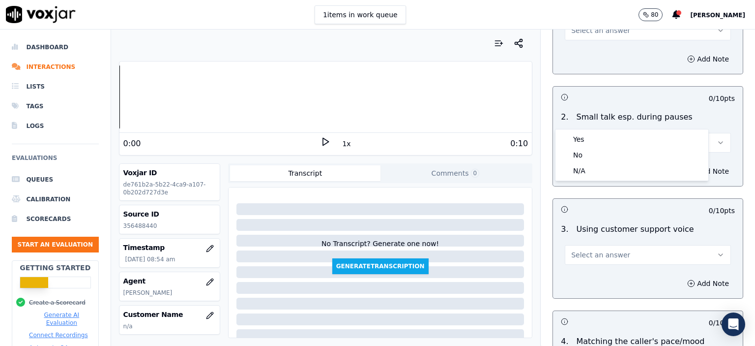
click at [631, 59] on div "0 / 10 pts 1 . Accurate scheduling (correct time and date, appt type, spot) Sel…" at bounding box center [648, 298] width 191 height 673
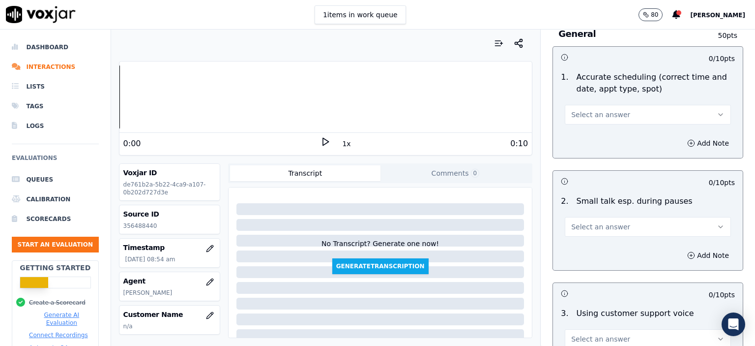
scroll to position [1036, 0]
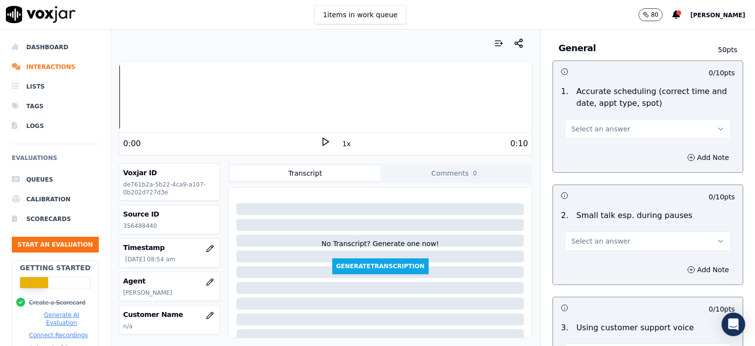
click at [625, 119] on button "Select an answer" at bounding box center [648, 129] width 166 height 20
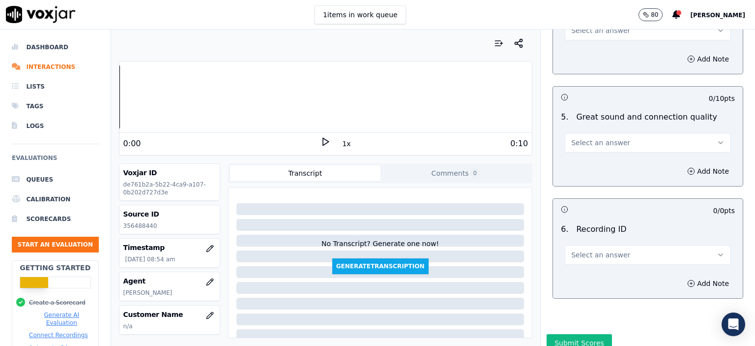
scroll to position [1478, 0]
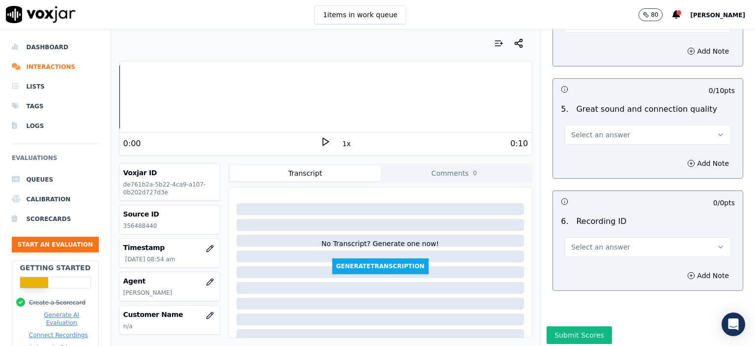
click at [621, 125] on button "Select an answer" at bounding box center [648, 135] width 166 height 20
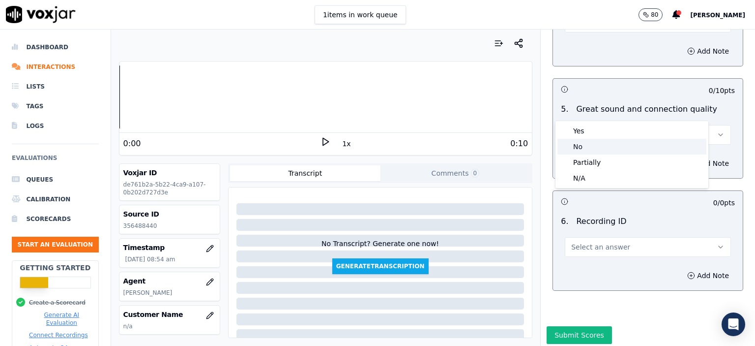
click at [603, 147] on div "No" at bounding box center [632, 147] width 149 height 16
click at [627, 237] on button "Select an answer" at bounding box center [648, 247] width 166 height 20
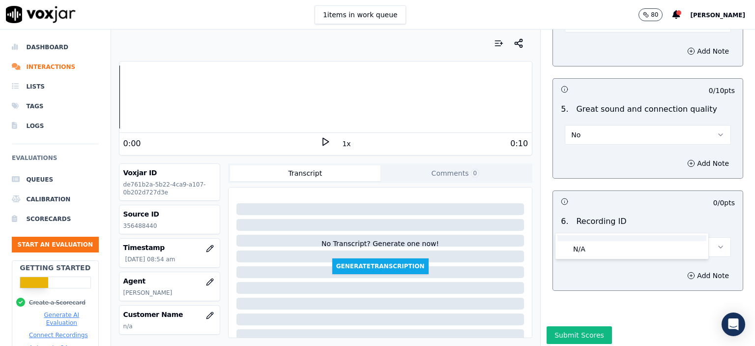
click at [615, 245] on div "N/A" at bounding box center [632, 249] width 149 height 16
click at [686, 268] on button "Add Note" at bounding box center [708, 275] width 54 height 14
click at [140, 226] on p "356488440" at bounding box center [169, 226] width 92 height 8
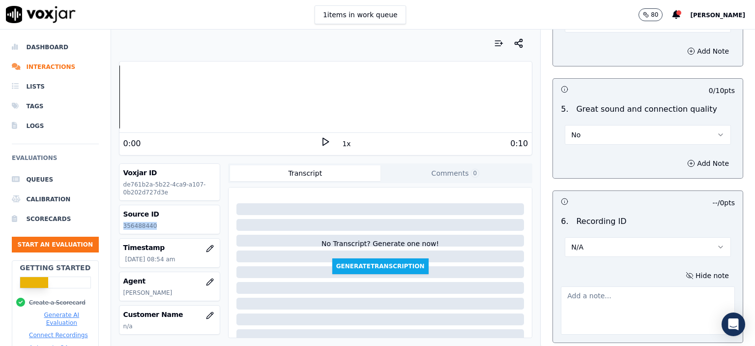
click at [140, 226] on p "356488440" at bounding box center [169, 226] width 92 height 8
copy p "356488440"
click at [611, 286] on textarea at bounding box center [648, 310] width 174 height 48
paste textarea "356488440"
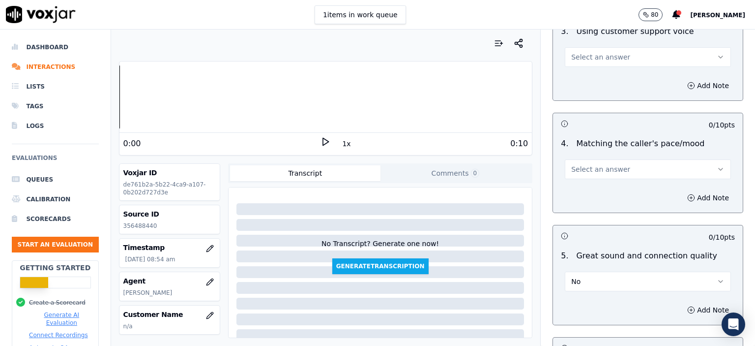
scroll to position [1331, 0]
type textarea "356488440"
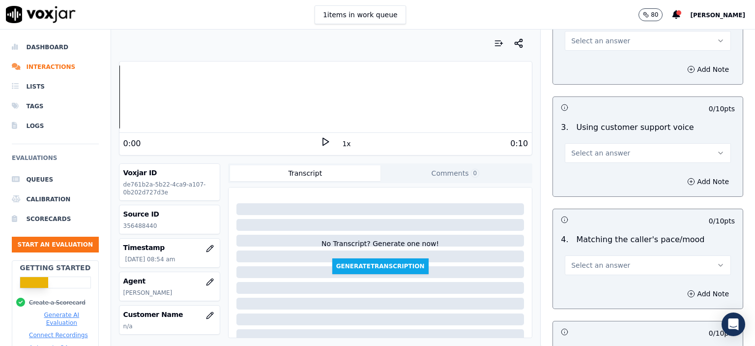
scroll to position [1233, 0]
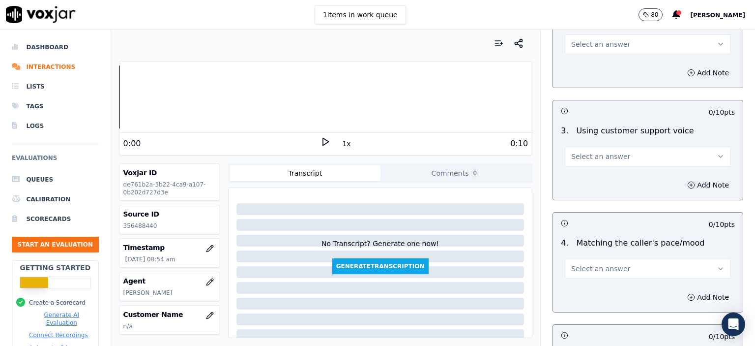
click at [616, 259] on button "Select an answer" at bounding box center [648, 269] width 166 height 20
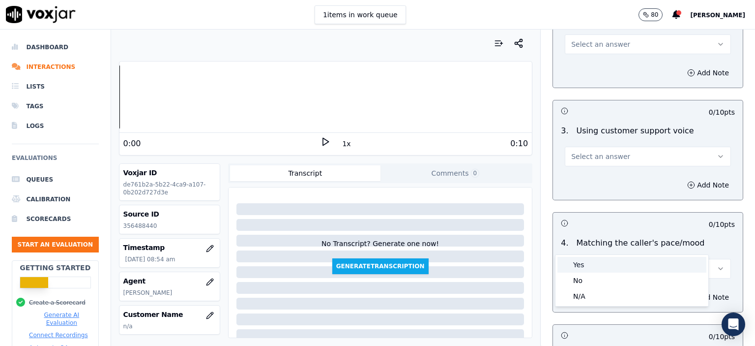
click at [614, 264] on div "Yes" at bounding box center [632, 265] width 149 height 16
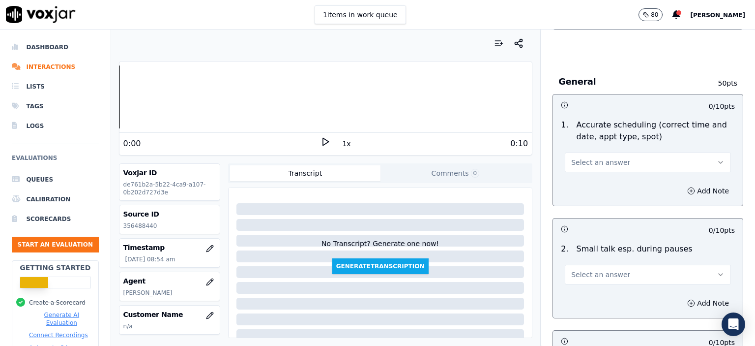
scroll to position [987, 0]
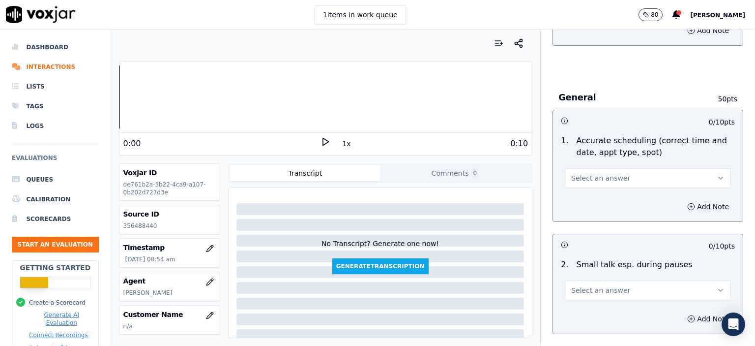
click at [617, 168] on button "Select an answer" at bounding box center [648, 178] width 166 height 20
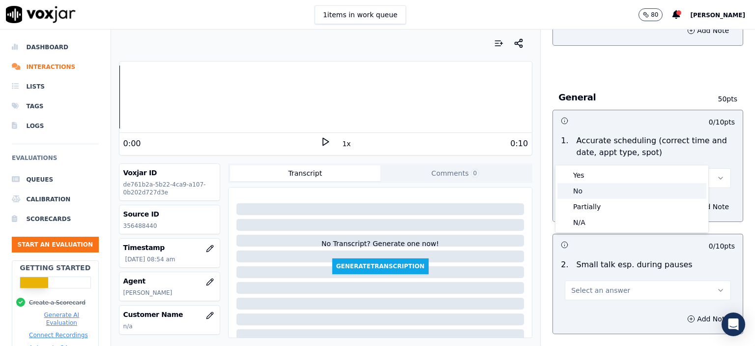
click at [612, 206] on div "Partially" at bounding box center [632, 207] width 149 height 16
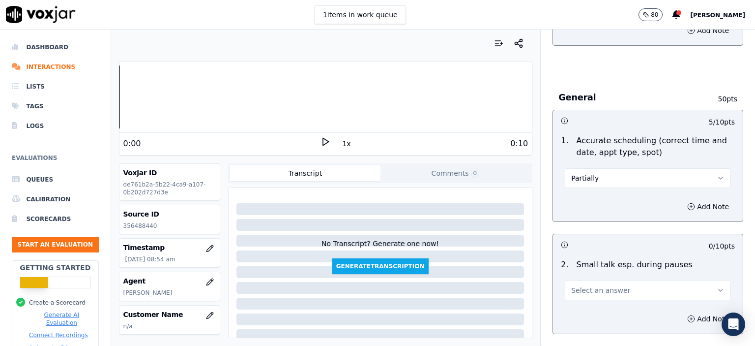
click at [650, 277] on div "2 . Small talk esp. during pauses Select an answer" at bounding box center [648, 279] width 190 height 49
click at [645, 280] on button "Select an answer" at bounding box center [648, 290] width 166 height 20
click at [613, 322] on div "N/A" at bounding box center [632, 318] width 149 height 16
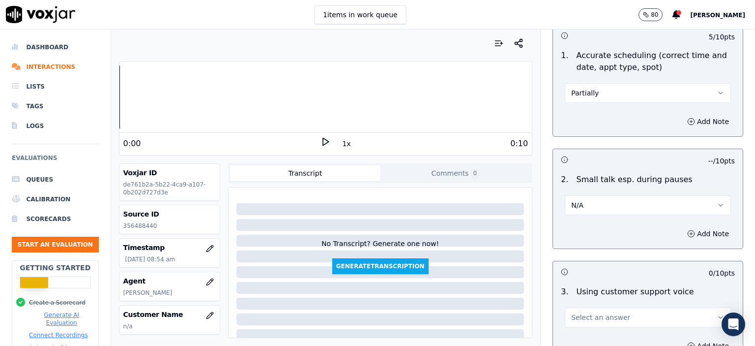
scroll to position [1134, 0]
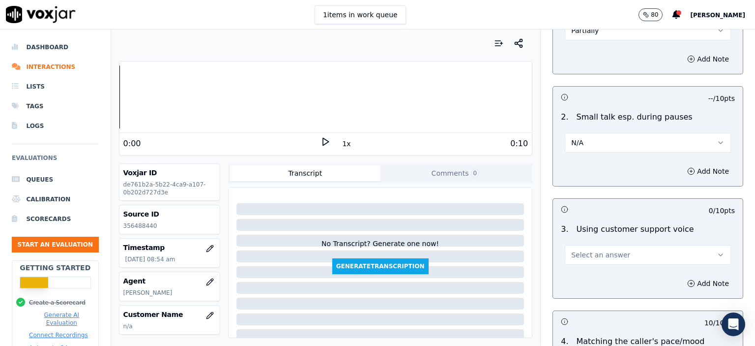
click at [601, 133] on button "N/A" at bounding box center [648, 143] width 166 height 20
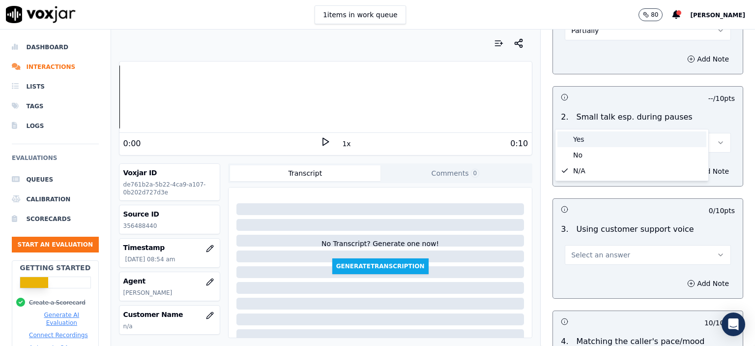
drag, startPoint x: 597, startPoint y: 146, endPoint x: 596, endPoint y: 153, distance: 7.0
click at [596, 153] on div "Yes No N/A" at bounding box center [632, 154] width 153 height 51
click at [596, 153] on div "No" at bounding box center [632, 155] width 149 height 16
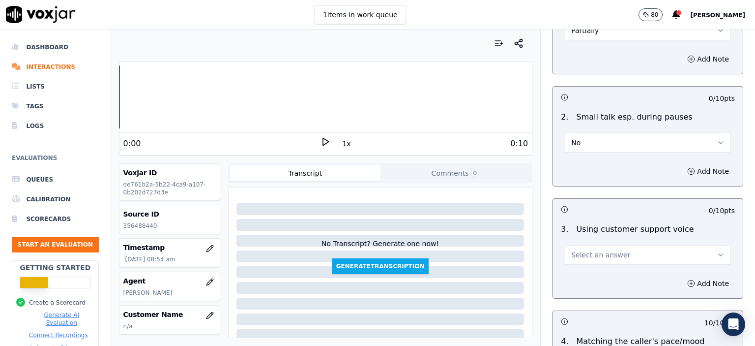
click at [598, 250] on span "Select an answer" at bounding box center [600, 255] width 59 height 10
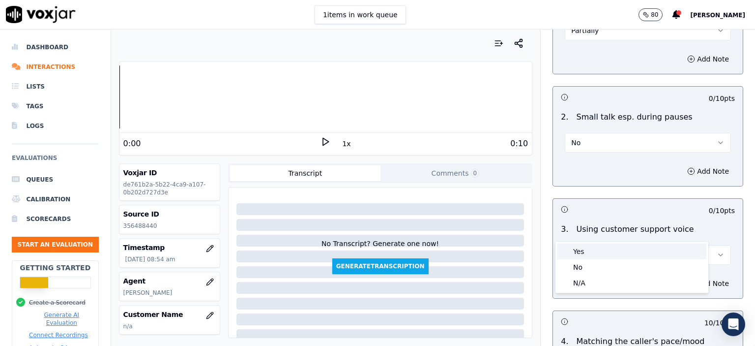
click at [602, 254] on div "Yes" at bounding box center [632, 251] width 149 height 16
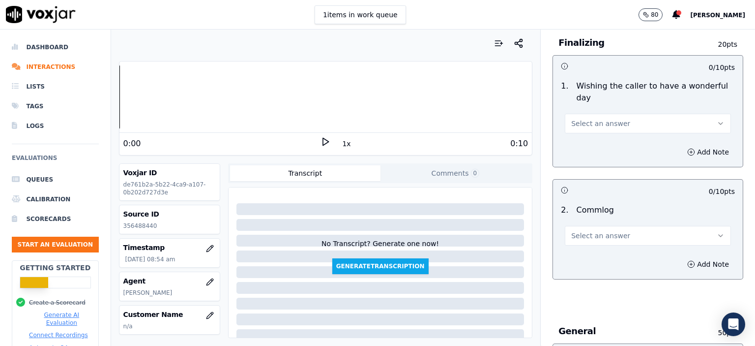
scroll to position [743, 0]
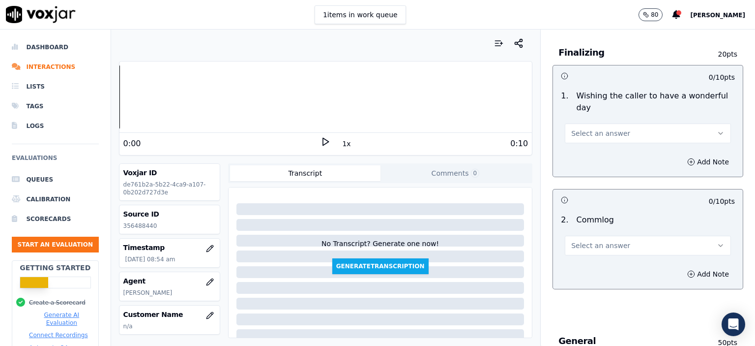
click at [615, 236] on button "Select an answer" at bounding box center [648, 246] width 166 height 20
click at [608, 255] on div "No" at bounding box center [632, 258] width 149 height 16
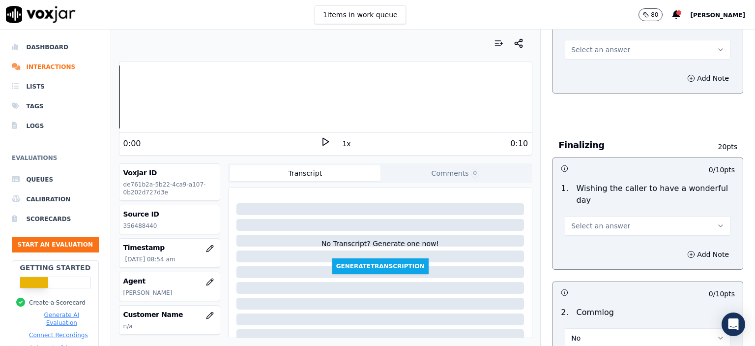
scroll to position [645, 0]
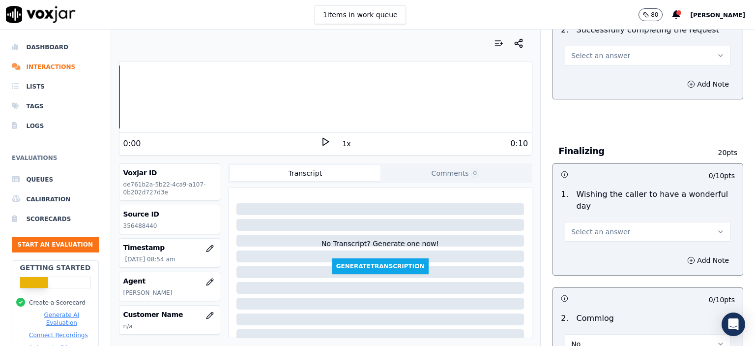
click at [603, 227] on span "Select an answer" at bounding box center [600, 232] width 59 height 10
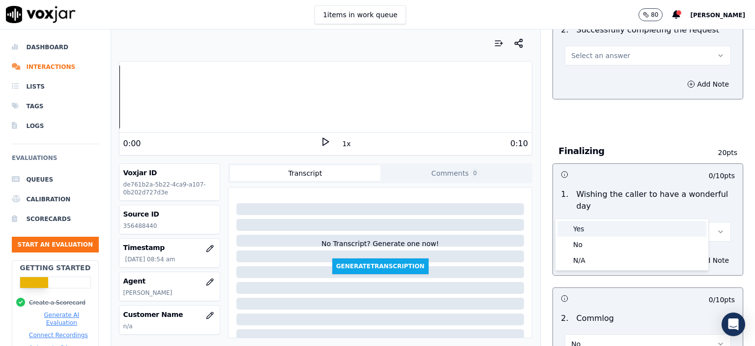
click at [603, 223] on div "Yes" at bounding box center [632, 229] width 149 height 16
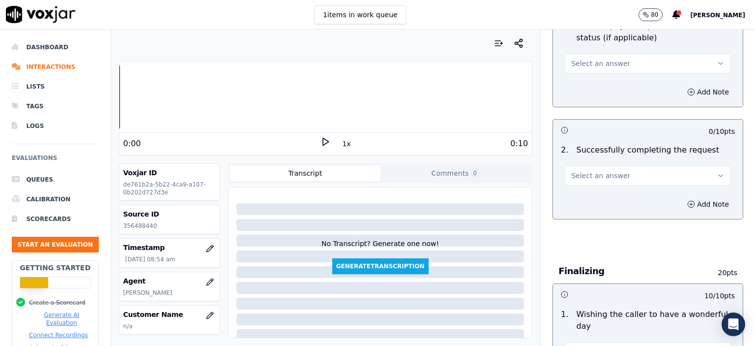
scroll to position [498, 0]
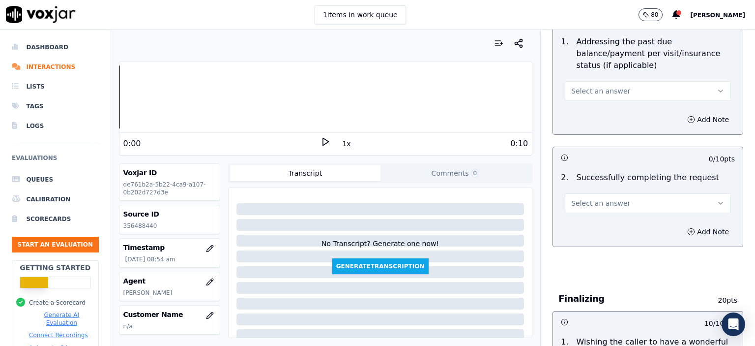
click at [591, 198] on span "Select an answer" at bounding box center [600, 203] width 59 height 10
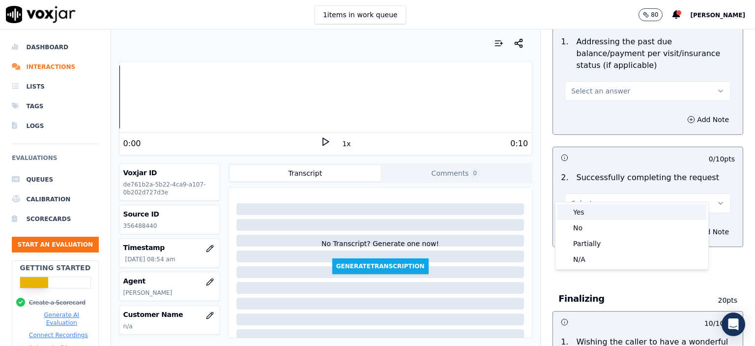
click at [590, 206] on div "Yes" at bounding box center [632, 212] width 149 height 16
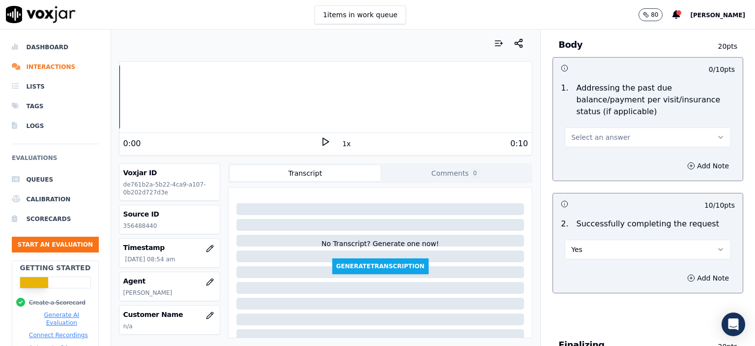
scroll to position [448, 0]
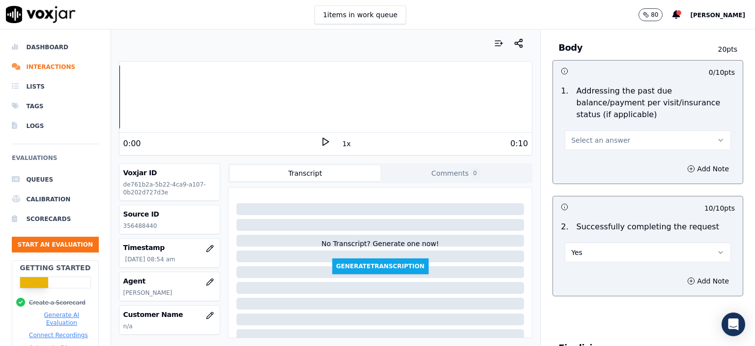
click at [623, 128] on div "Select an answer" at bounding box center [648, 139] width 166 height 22
click at [631, 130] on button "Select an answer" at bounding box center [648, 140] width 166 height 20
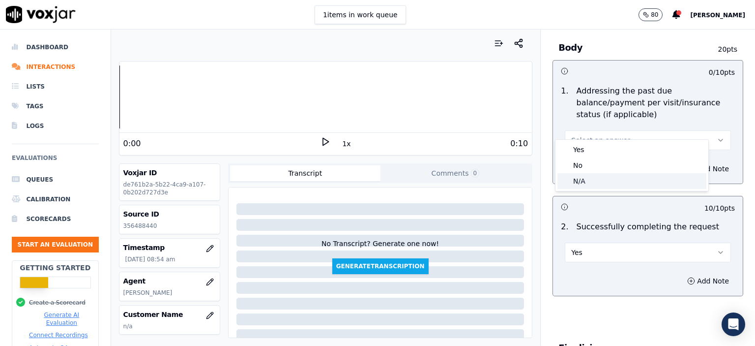
click at [622, 177] on div "N/A" at bounding box center [632, 181] width 149 height 16
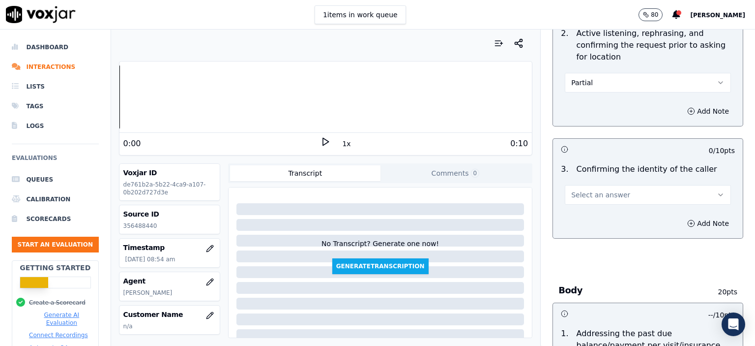
scroll to position [203, 0]
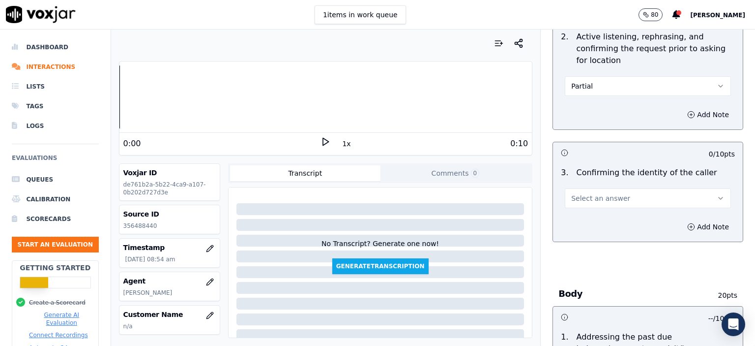
click at [617, 190] on button "Select an answer" at bounding box center [648, 198] width 166 height 20
click at [614, 215] on div "Yes" at bounding box center [632, 219] width 149 height 16
click at [607, 196] on button "Yes" at bounding box center [648, 198] width 166 height 20
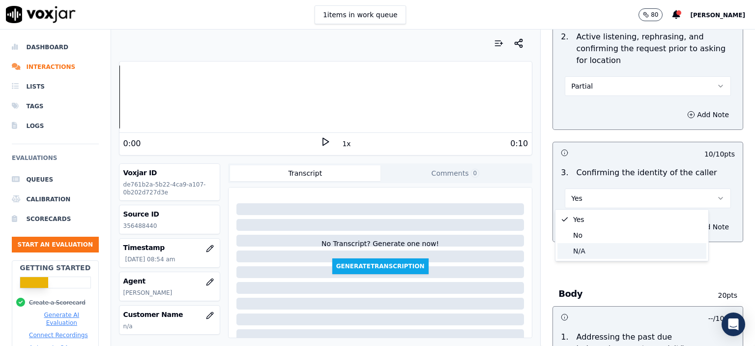
click at [602, 252] on div "N/A" at bounding box center [632, 251] width 149 height 16
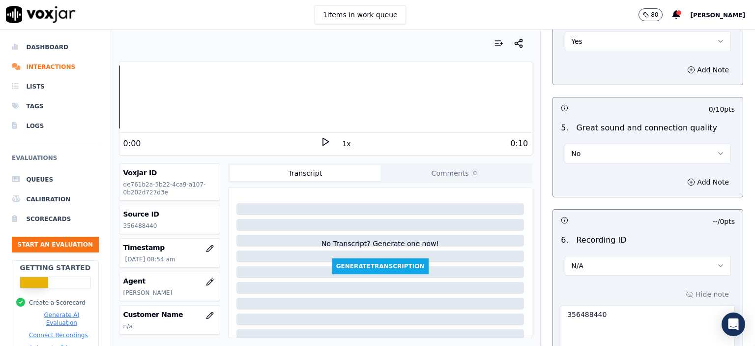
scroll to position [1530, 0]
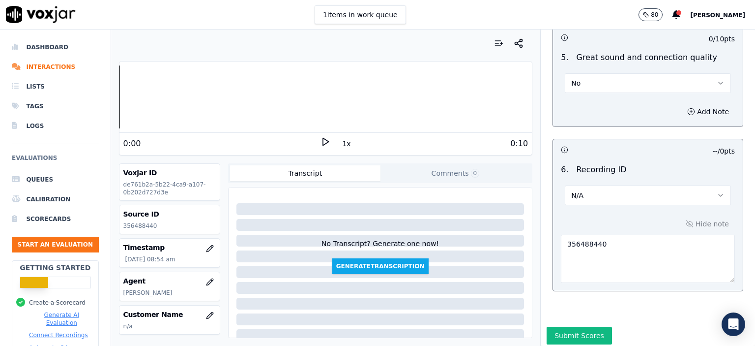
click at [570, 326] on button "Submit Scores" at bounding box center [579, 335] width 65 height 18
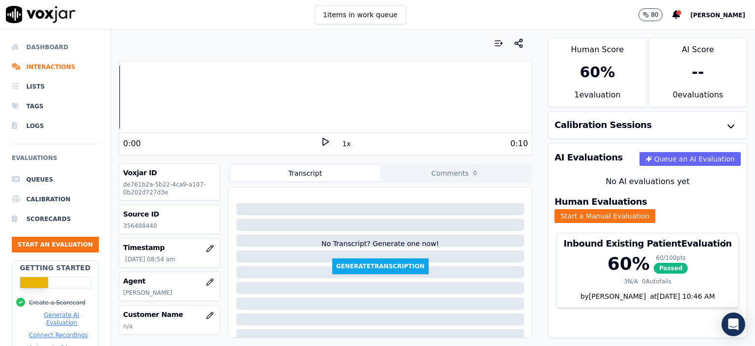
click at [60, 51] on li "Dashboard" at bounding box center [55, 47] width 87 height 20
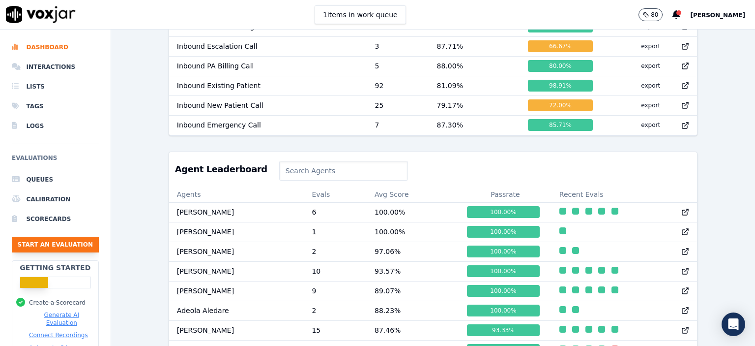
click at [73, 238] on button "Start an Evaluation" at bounding box center [55, 244] width 87 height 16
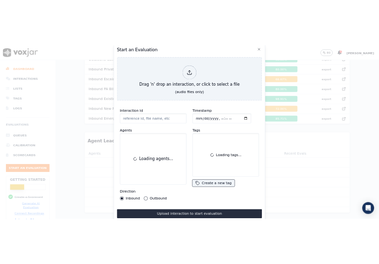
scroll to position [60, 0]
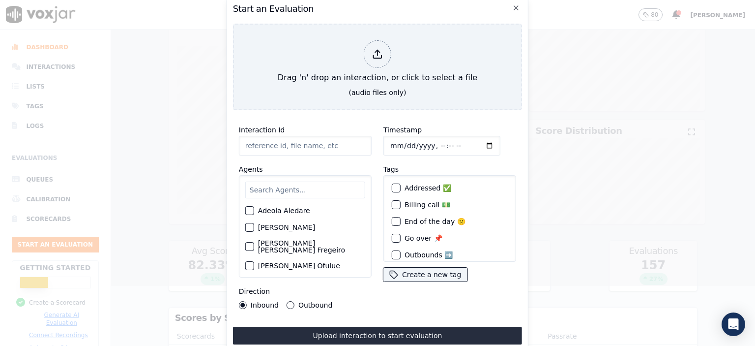
click at [274, 149] on input "Interaction Id" at bounding box center [305, 146] width 133 height 20
paste input "356497276"
type input "356497276"
click at [431, 139] on input "Timestamp" at bounding box center [441, 146] width 117 height 20
type input "[DATE]T09:44"
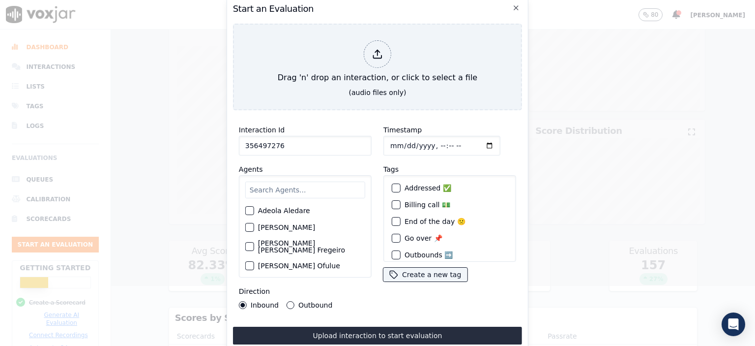
click at [299, 193] on input "text" at bounding box center [305, 189] width 120 height 17
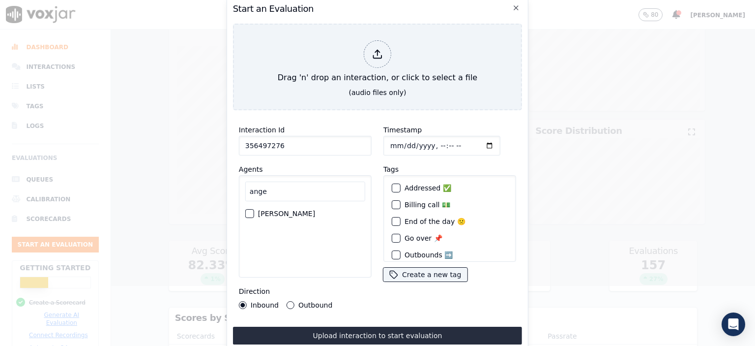
type input "ange"
click at [293, 210] on label "[PERSON_NAME]" at bounding box center [286, 213] width 57 height 7
click at [254, 209] on button "[PERSON_NAME]" at bounding box center [249, 213] width 9 height 9
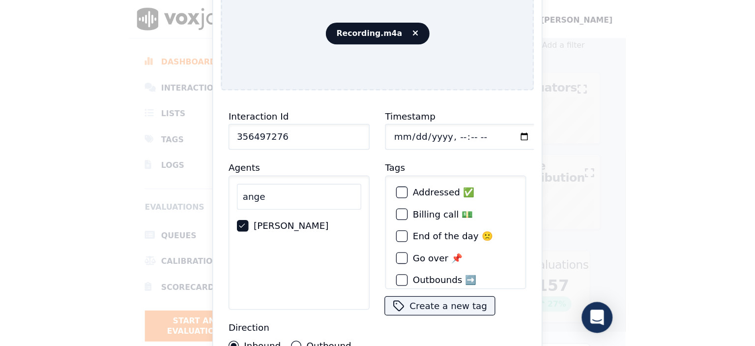
scroll to position [9, 0]
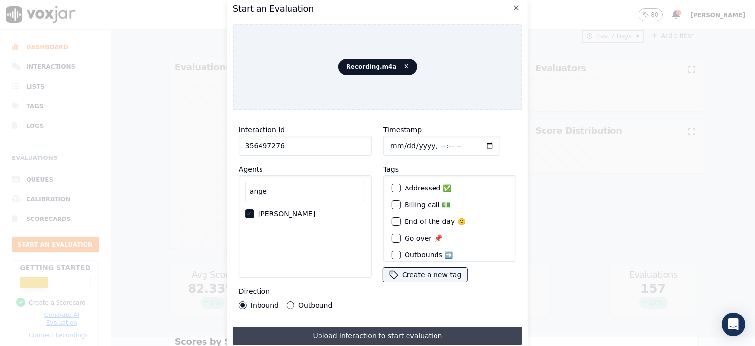
click at [374, 327] on button "Upload interaction to start evaluation" at bounding box center [377, 335] width 289 height 18
